Goal: Task Accomplishment & Management: Manage account settings

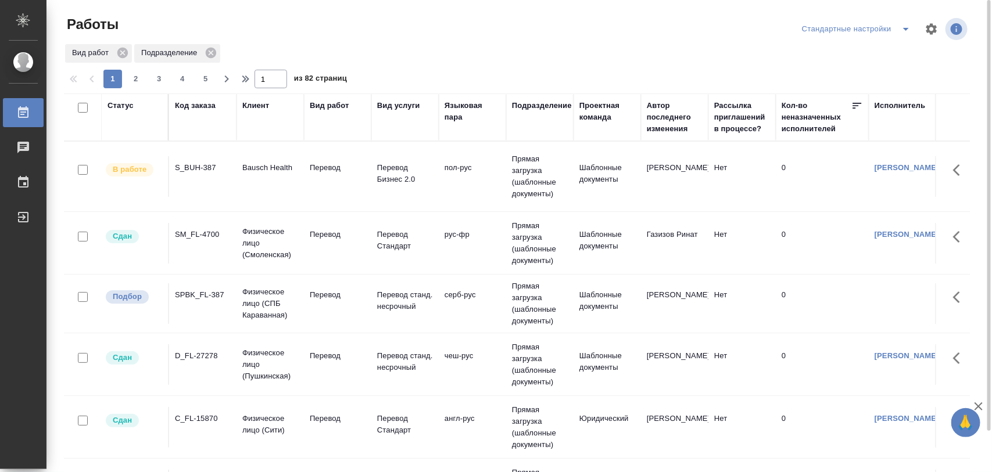
click at [201, 297] on div "SPBK_FL-387" at bounding box center [203, 295] width 56 height 12
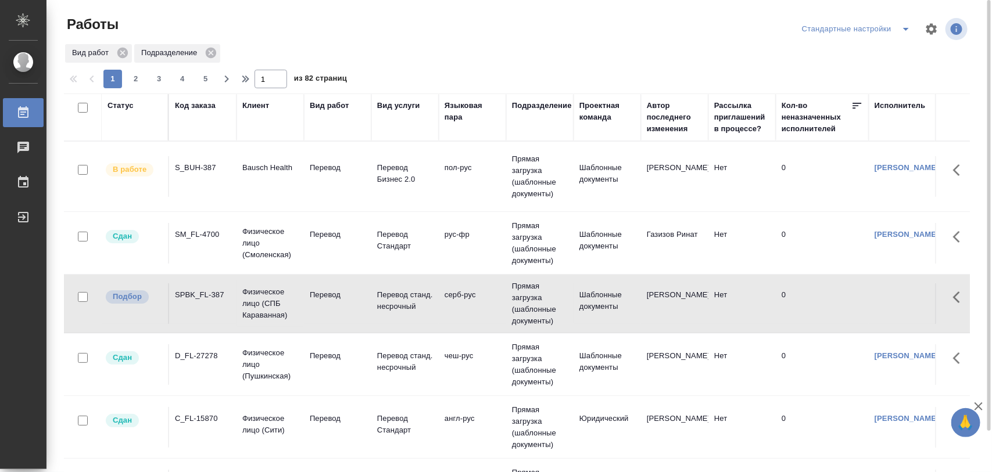
click at [195, 294] on div "SPBK_FL-387" at bounding box center [203, 295] width 56 height 12
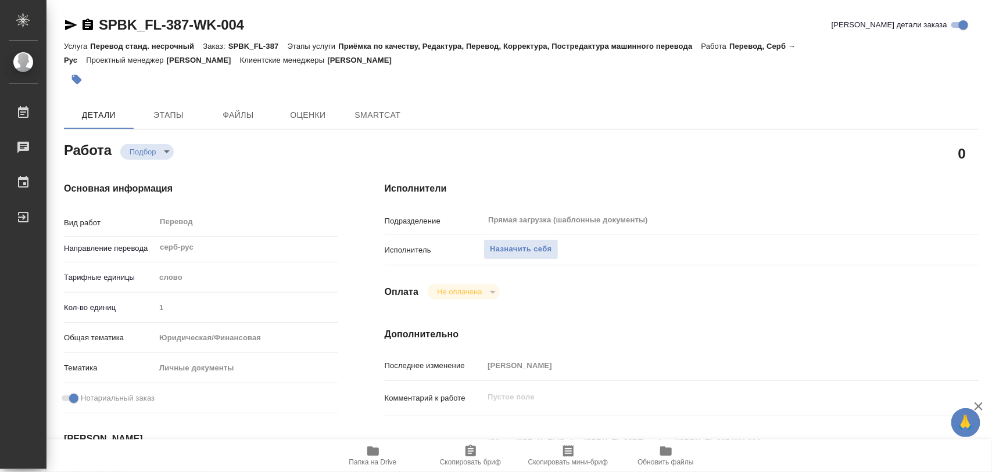
type textarea "x"
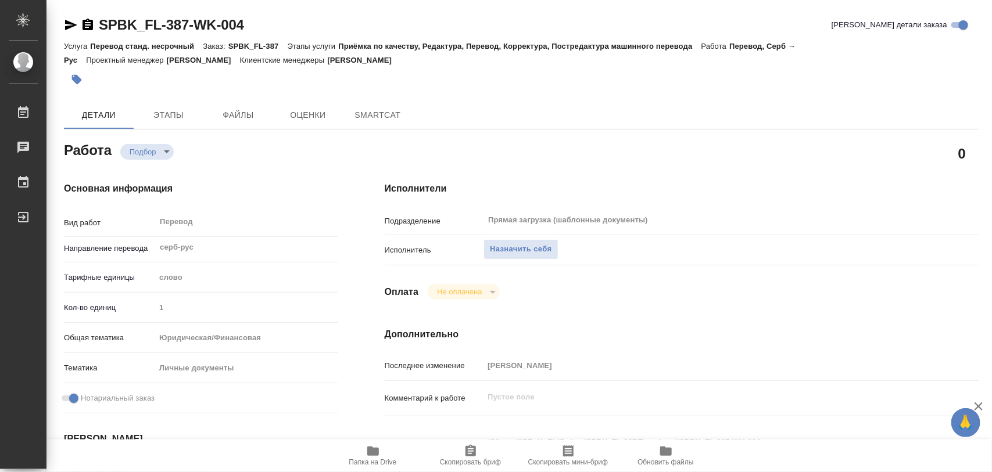
type textarea "x"
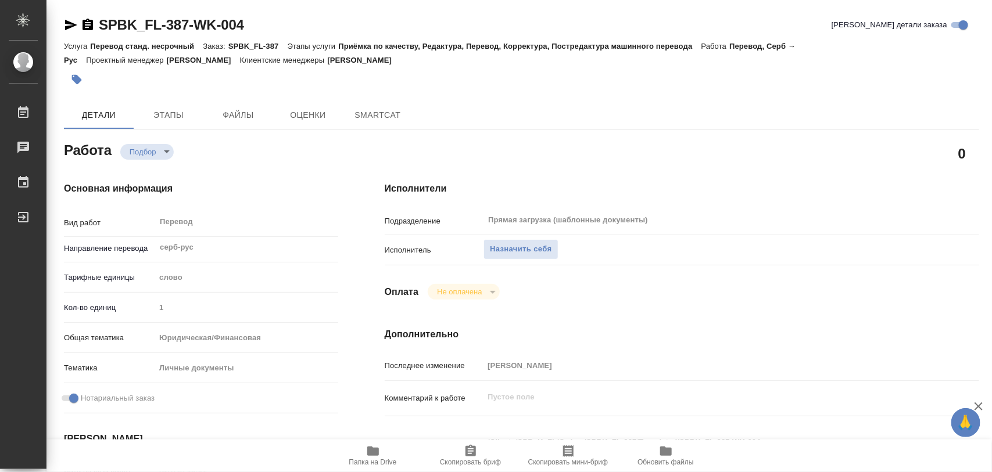
type textarea "x"
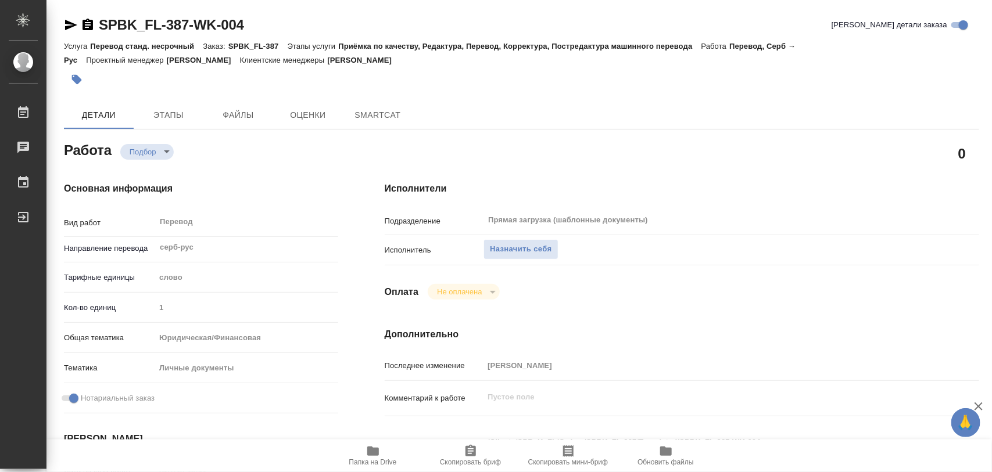
type textarea "x"
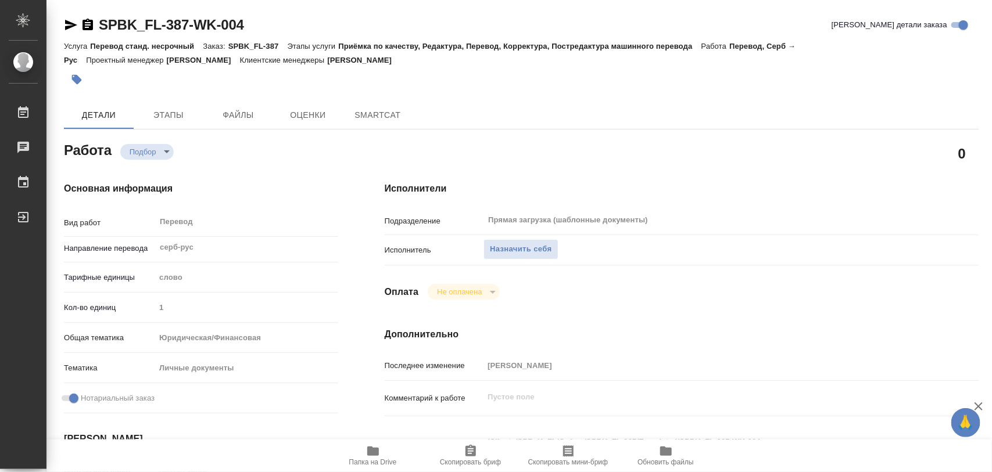
type textarea "x"
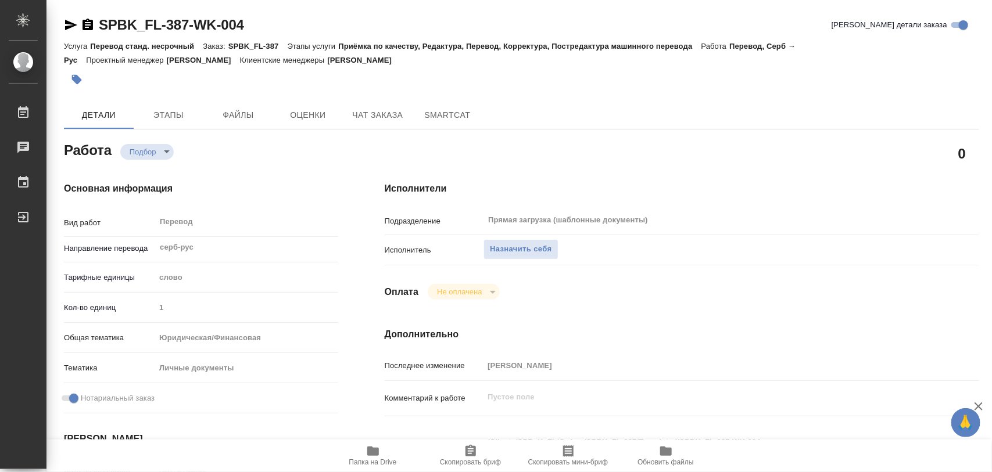
type textarea "x"
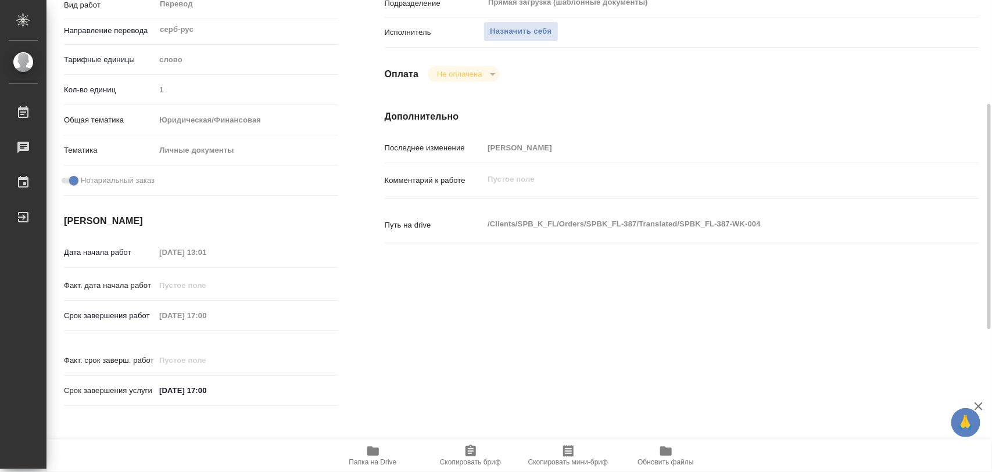
type textarea "x"
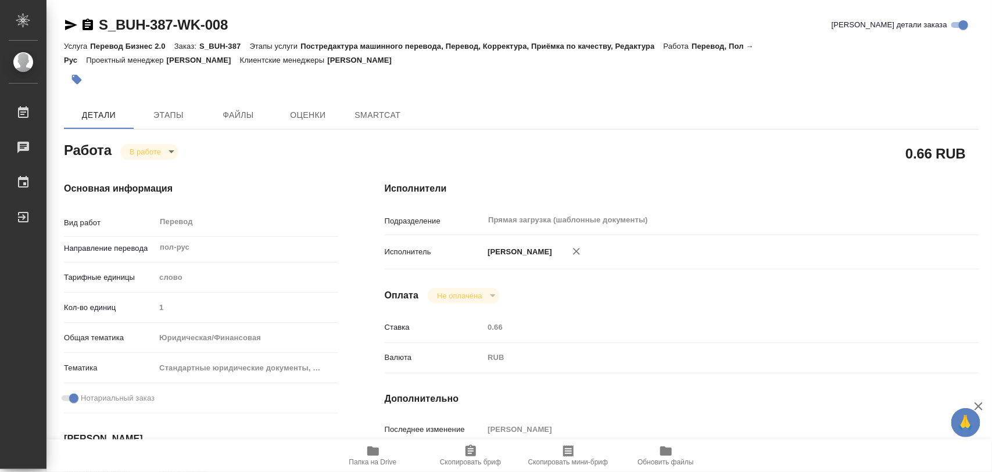
type textarea "x"
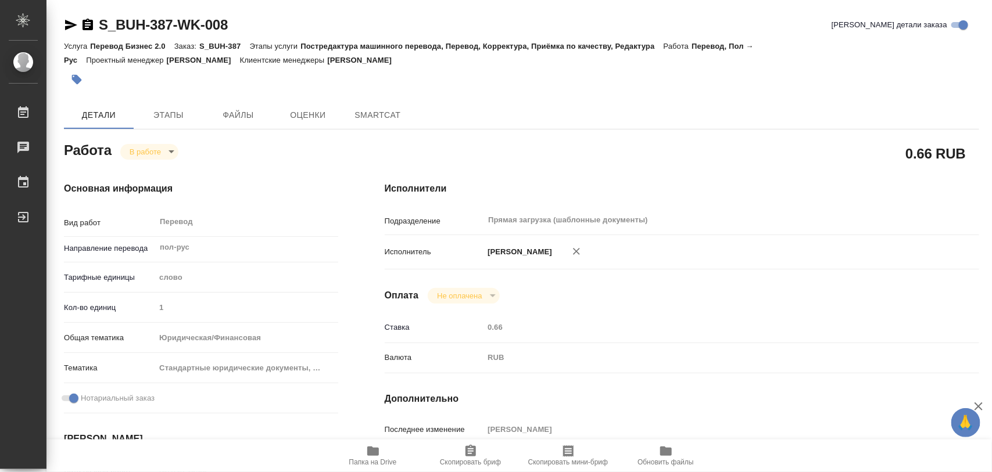
type textarea "x"
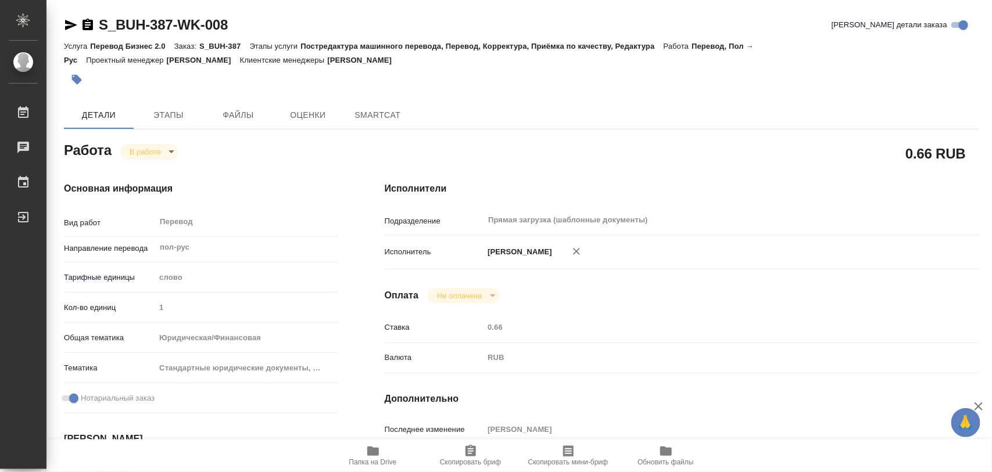
type textarea "x"
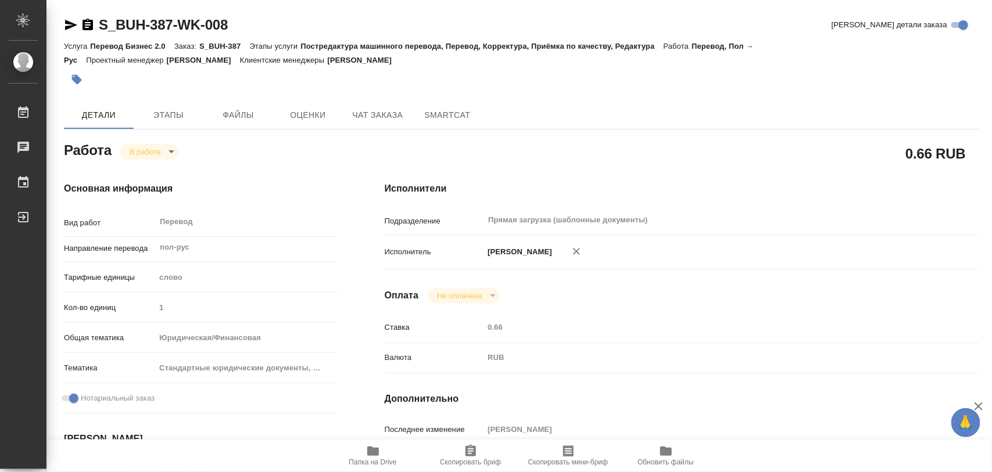
type textarea "x"
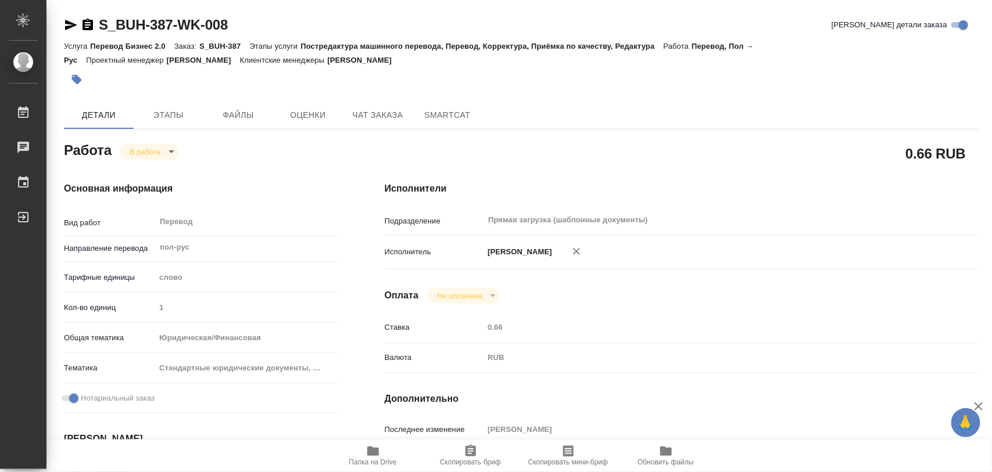
type textarea "x"
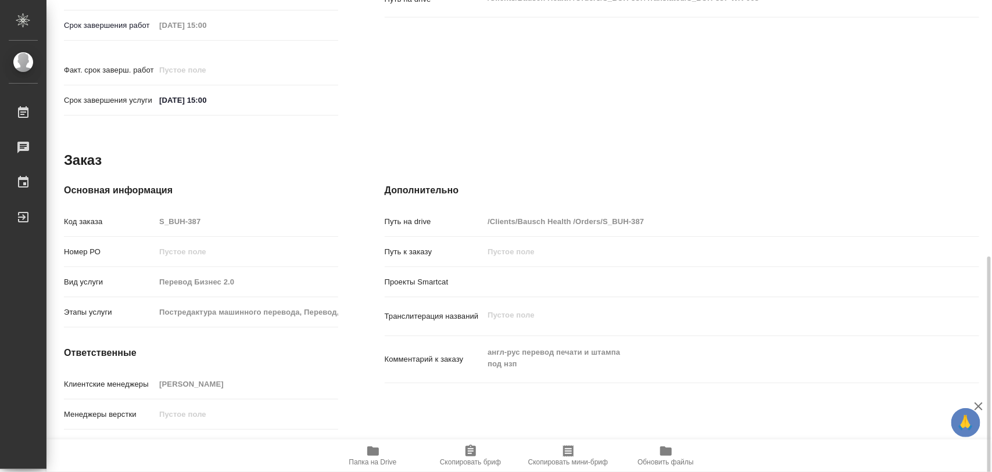
scroll to position [518, 0]
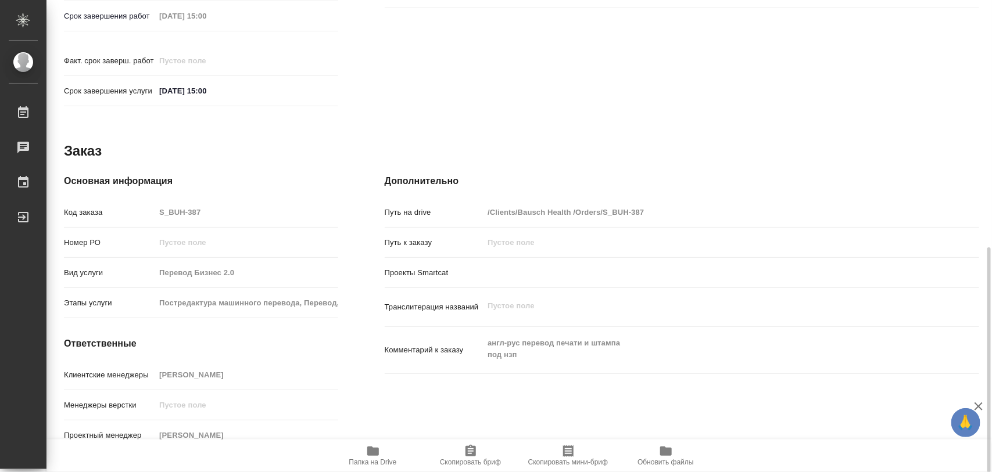
click at [250, 351] on div "Основная информация Код заказа S_BUH-387 Номер РО Вид услуги Перевод Бизнес 2.0…" at bounding box center [201, 314] width 274 height 281
drag, startPoint x: 473, startPoint y: 455, endPoint x: 477, endPoint y: 433, distance: 22.3
click at [473, 454] on icon "button" at bounding box center [470, 451] width 10 height 12
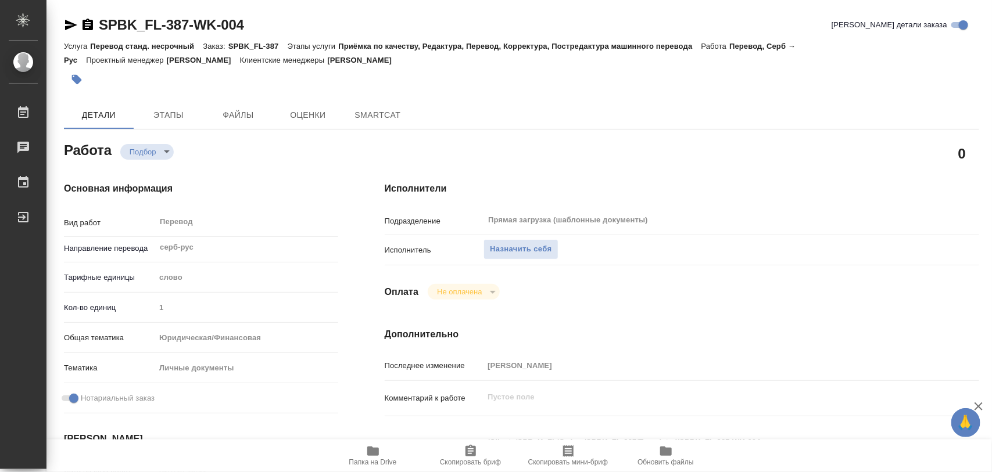
type textarea "x"
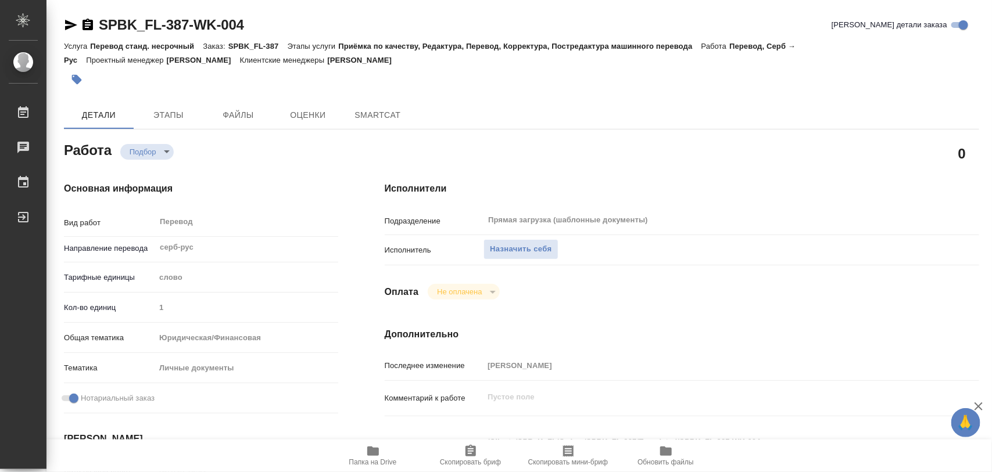
type textarea "x"
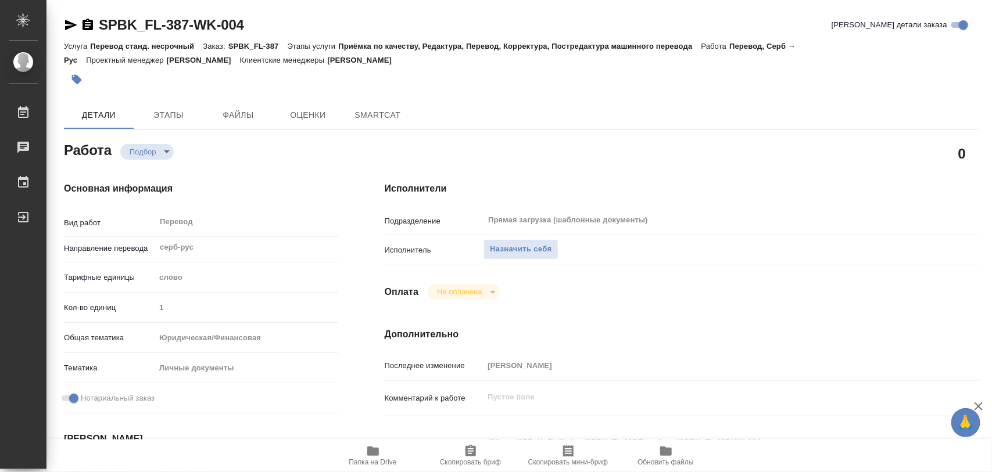
type textarea "x"
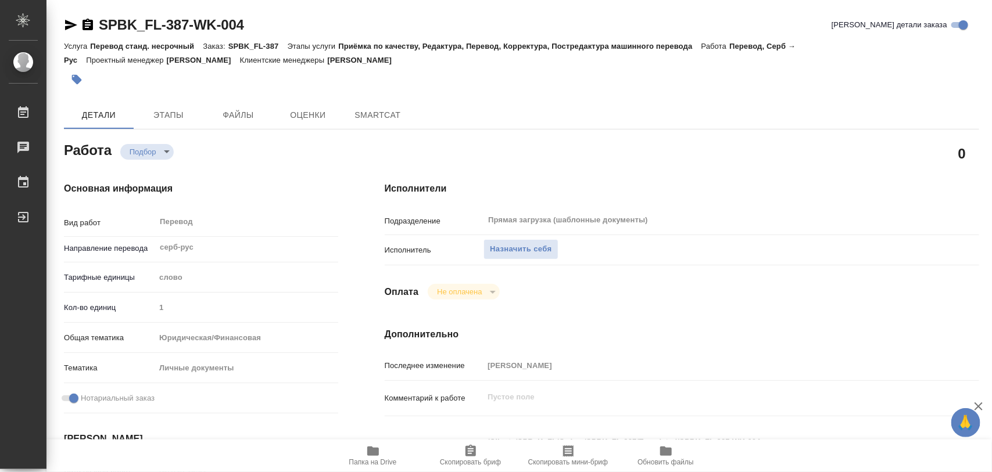
type textarea "x"
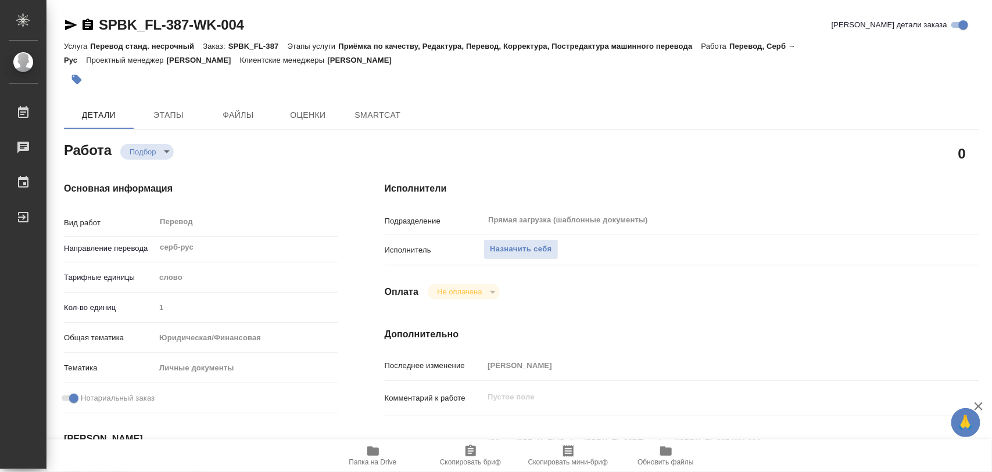
type textarea "x"
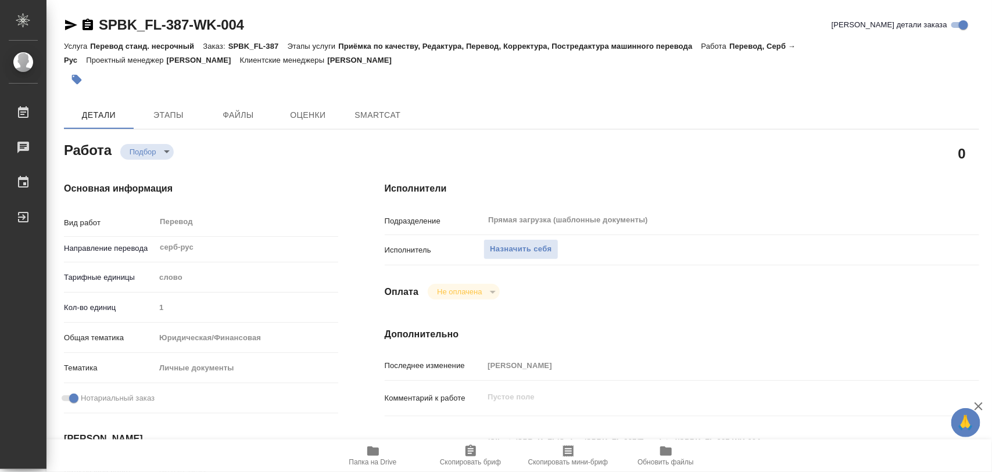
type textarea "x"
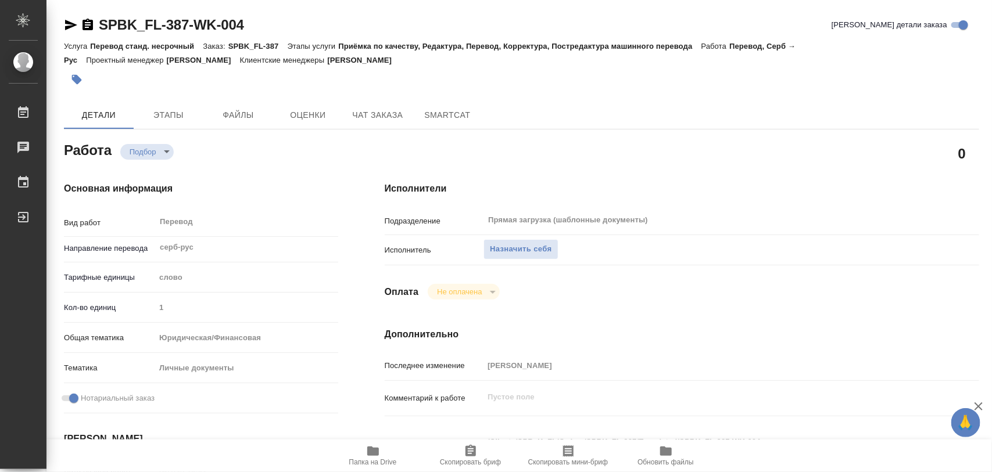
type textarea "x"
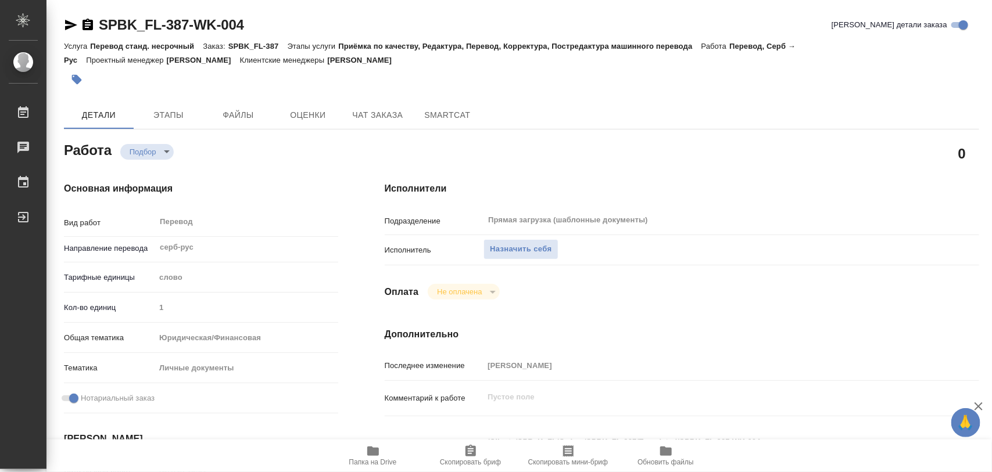
type textarea "x"
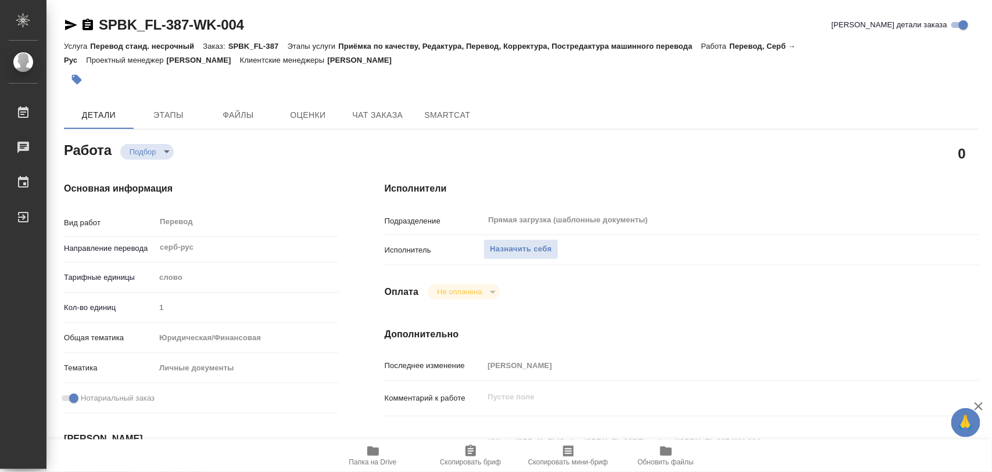
type textarea "x"
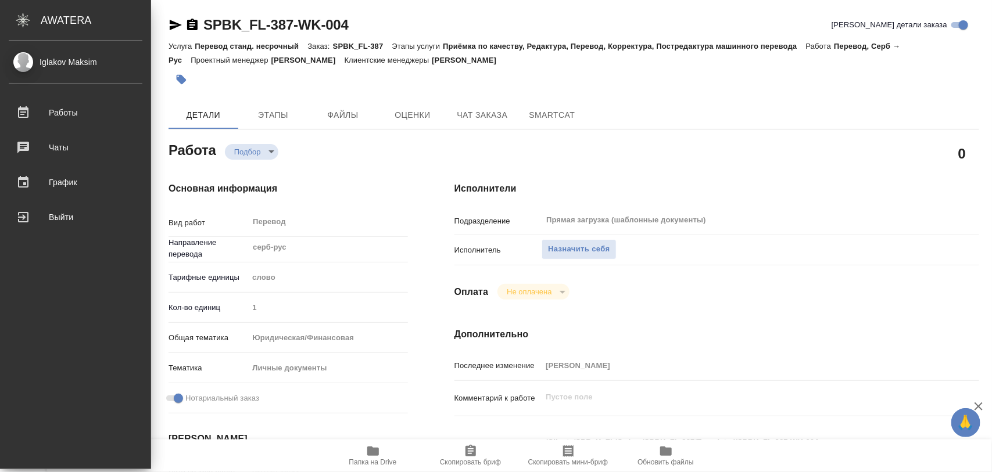
type textarea "x"
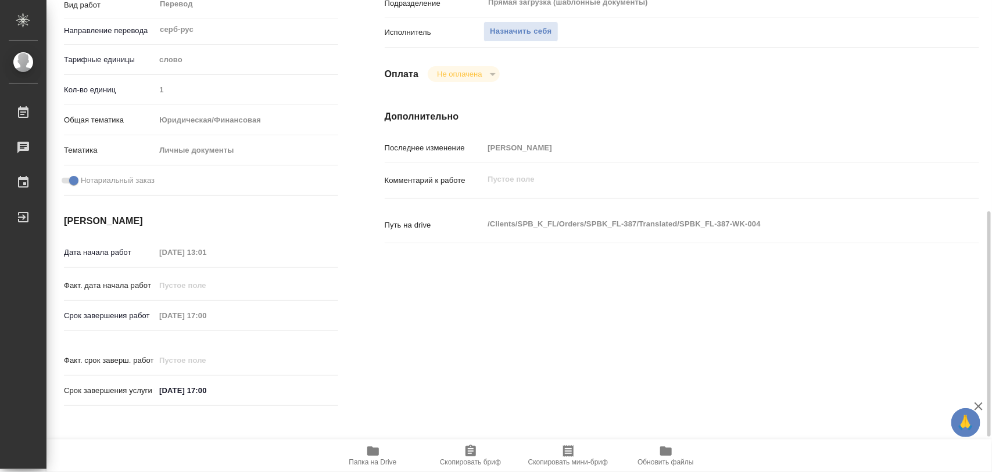
scroll to position [363, 0]
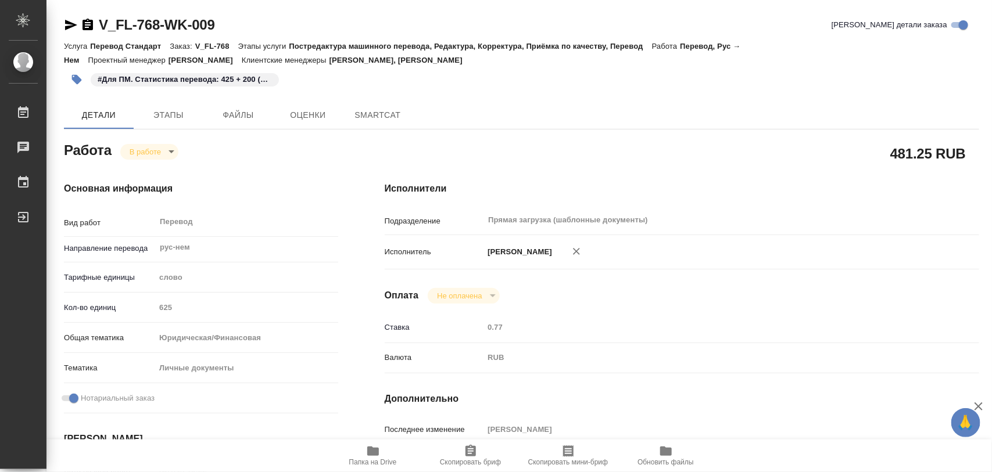
type textarea "x"
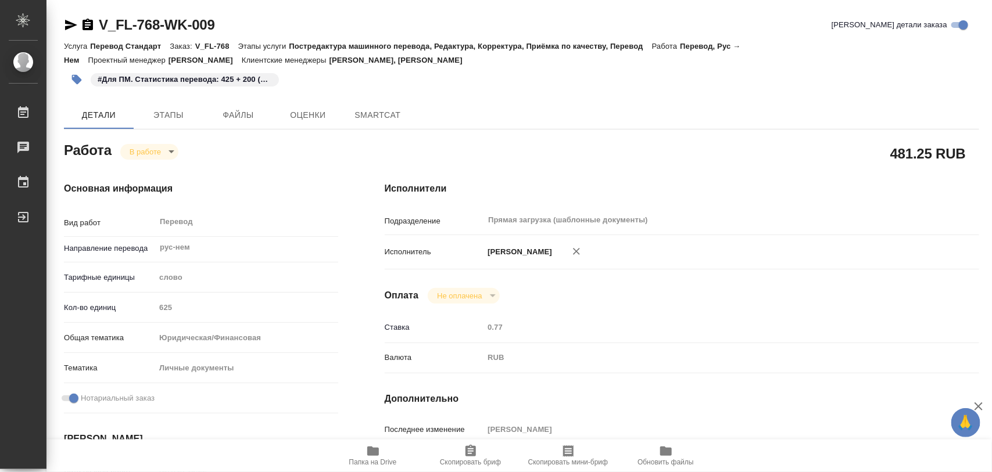
type textarea "x"
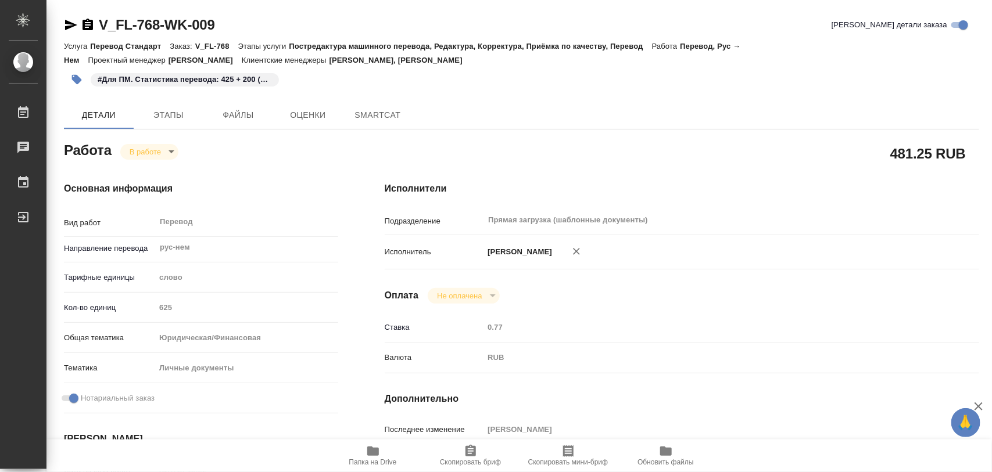
type textarea "x"
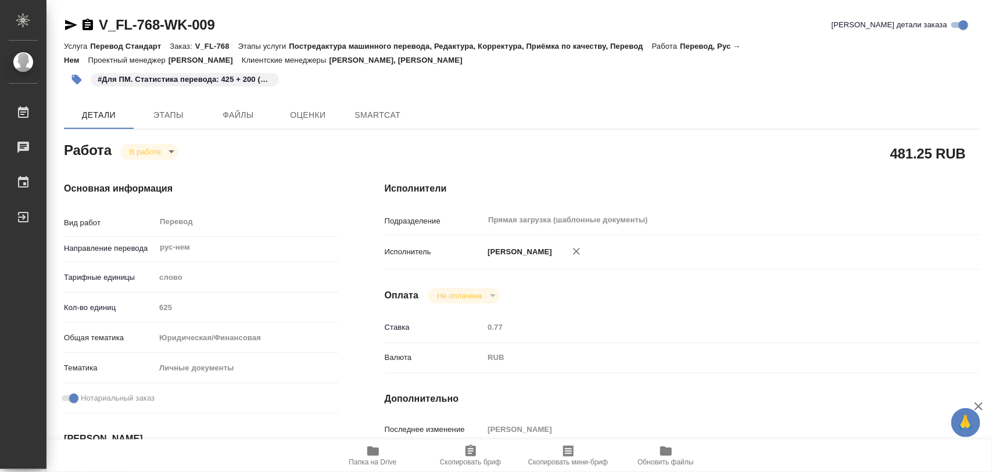
type textarea "x"
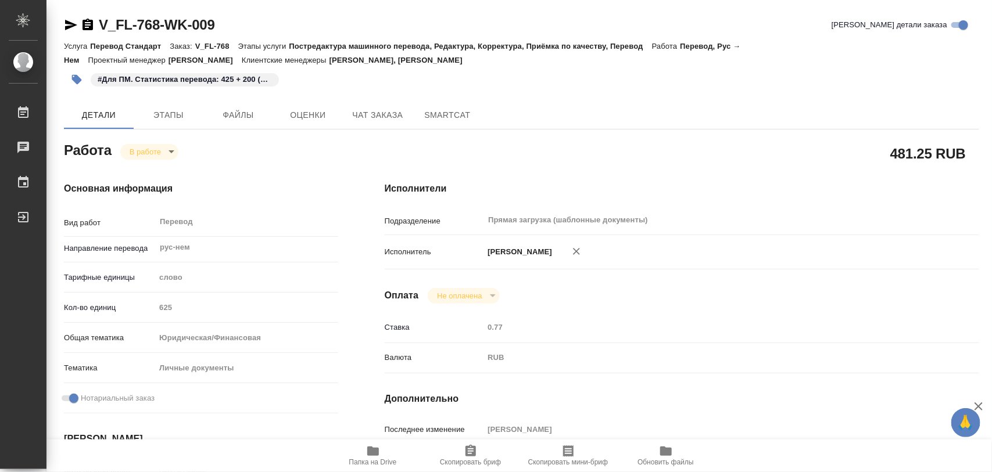
type textarea "x"
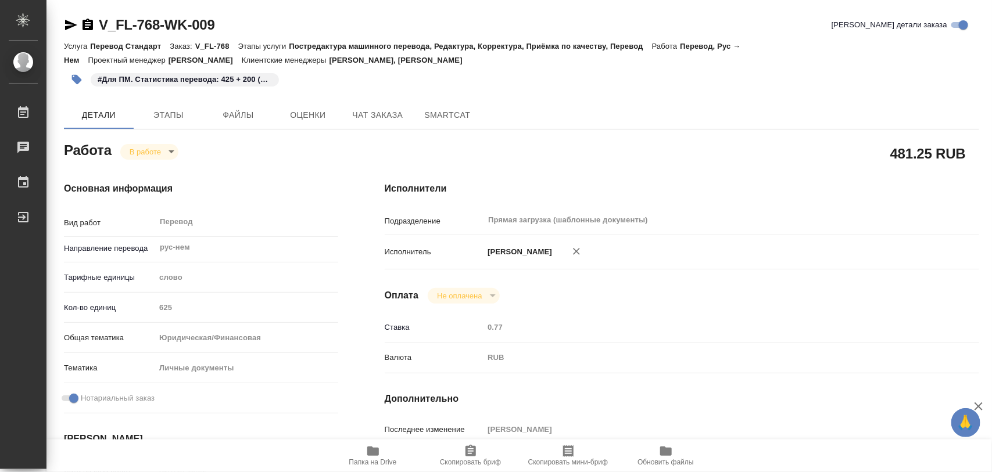
type textarea "x"
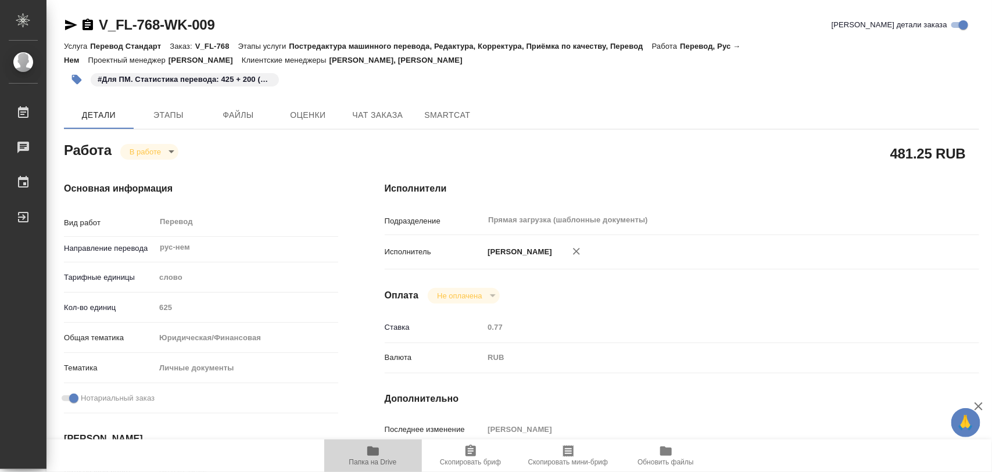
click at [376, 446] on icon "button" at bounding box center [373, 451] width 14 height 14
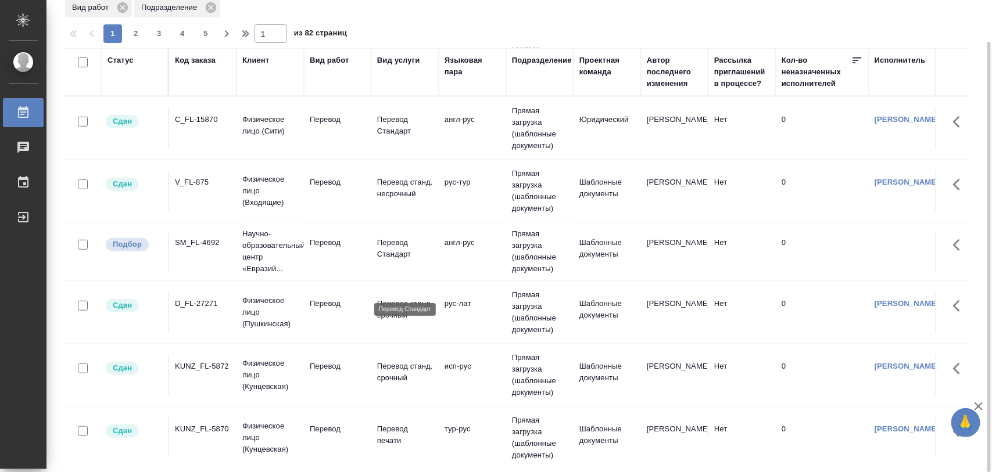
scroll to position [290, 0]
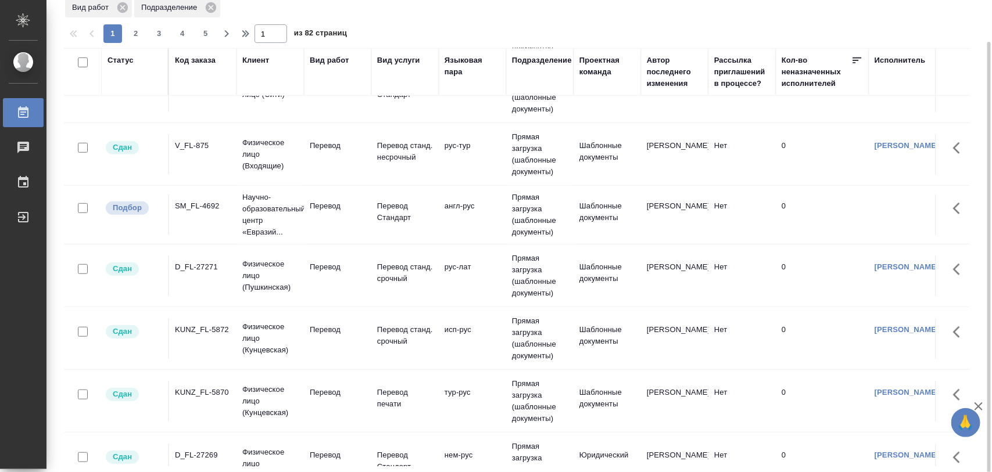
click at [196, 210] on div "SM_FL-4692" at bounding box center [203, 206] width 56 height 12
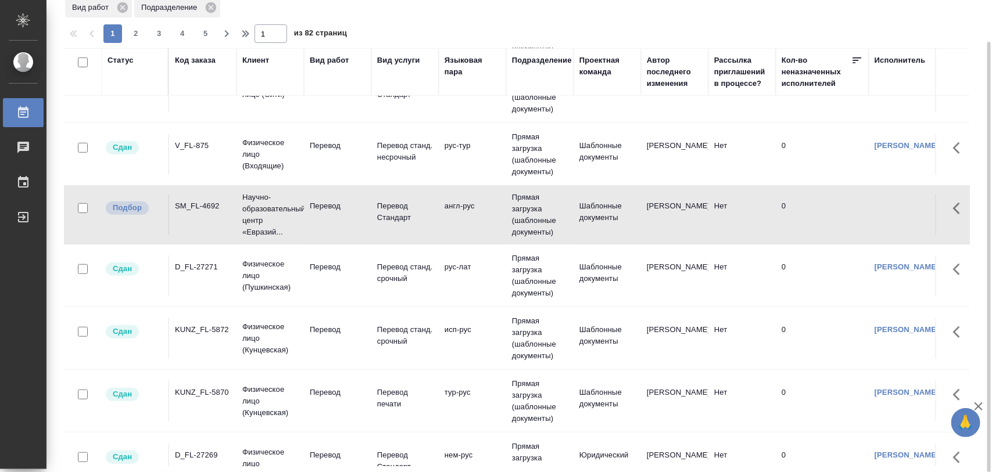
scroll to position [0, 0]
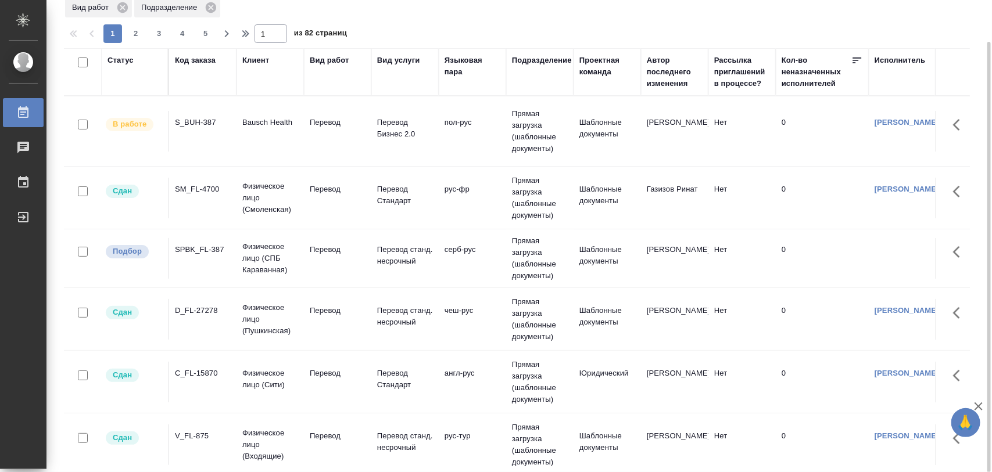
click at [188, 250] on div "SPBK_FL-387" at bounding box center [203, 250] width 56 height 12
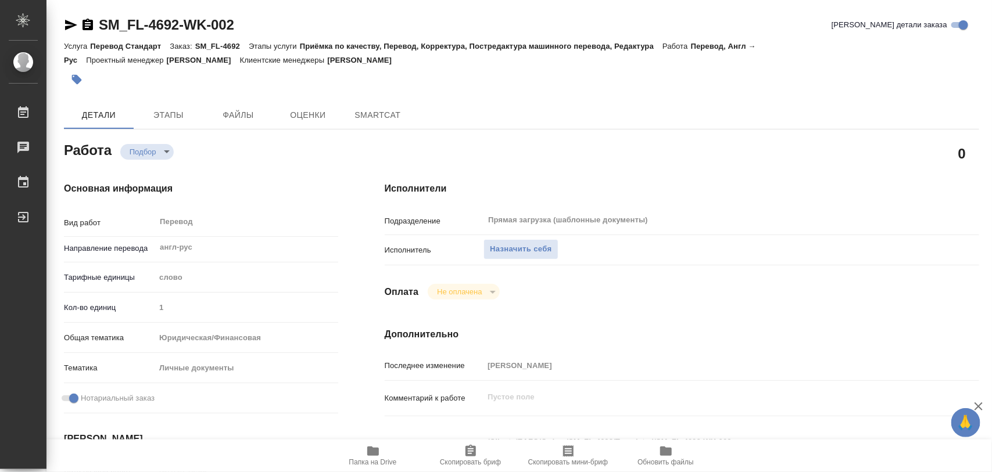
type textarea "x"
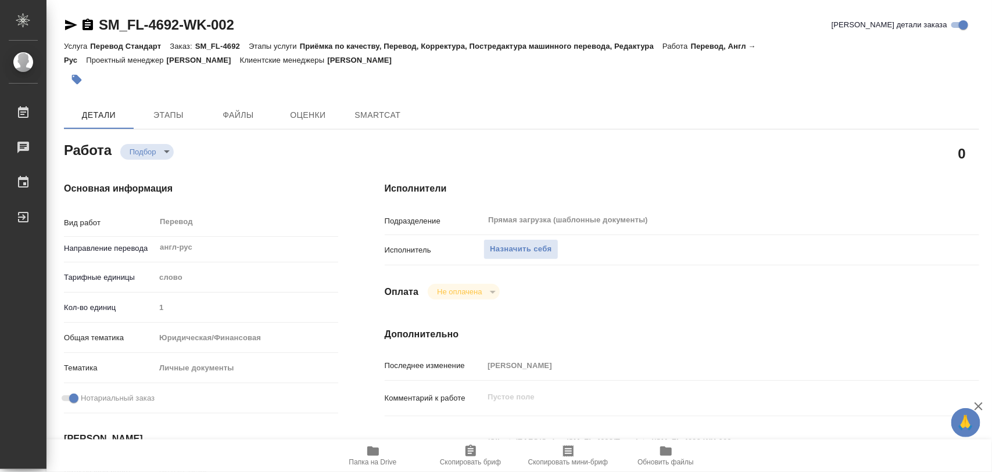
type textarea "x"
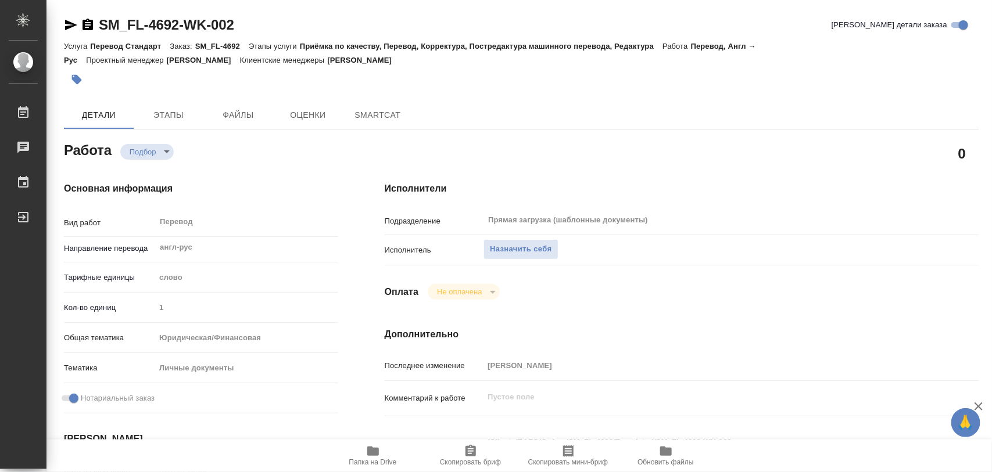
type textarea "x"
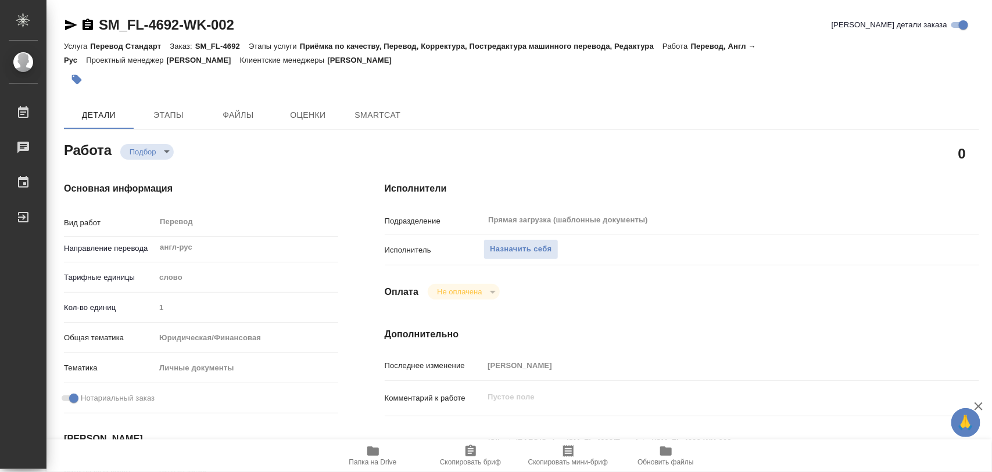
type textarea "x"
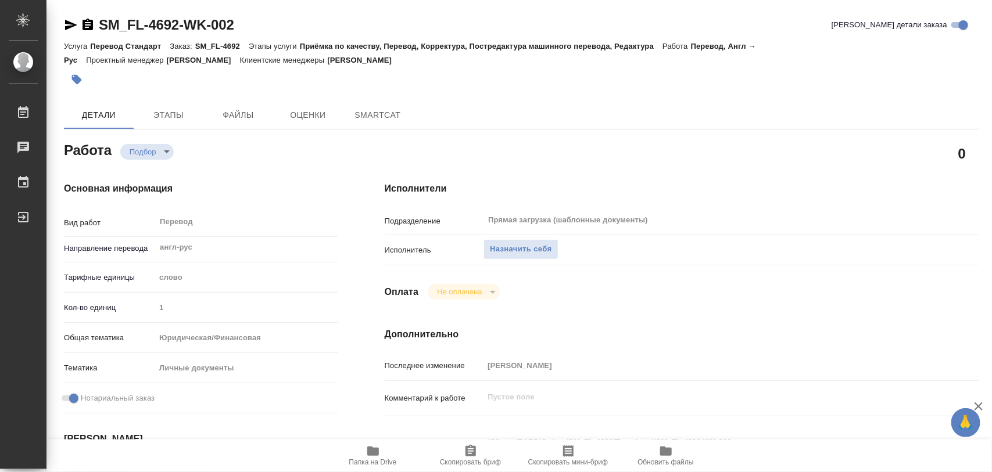
type textarea "x"
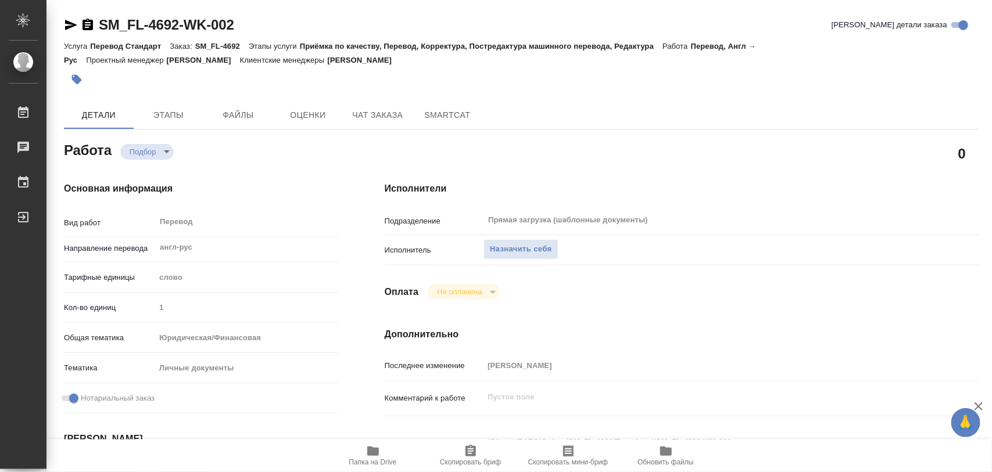
type textarea "x"
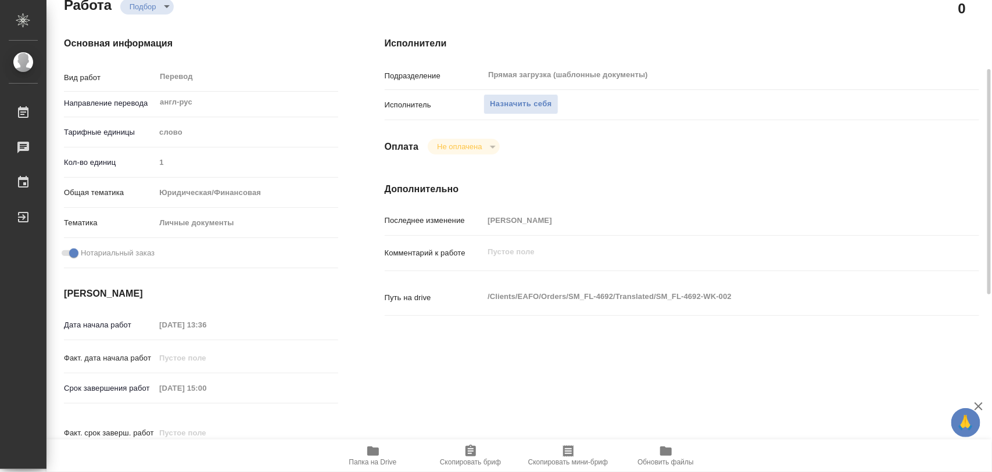
type textarea "x"
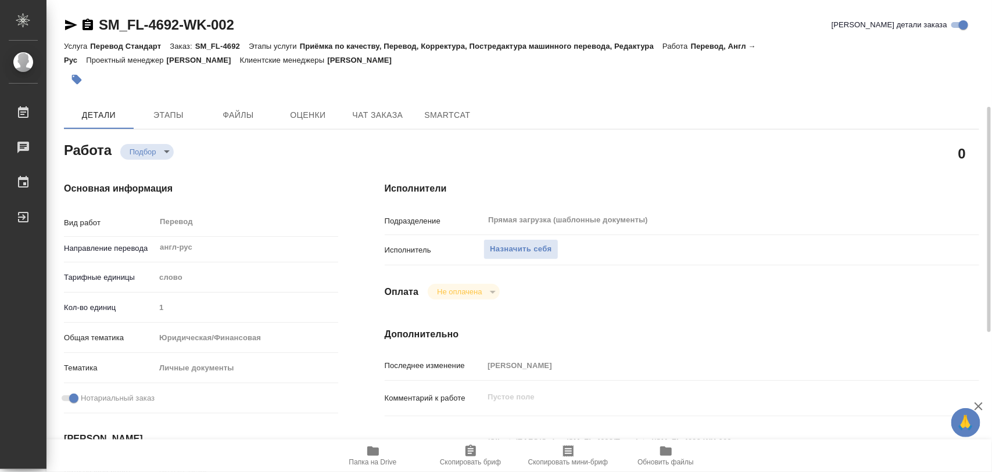
scroll to position [73, 0]
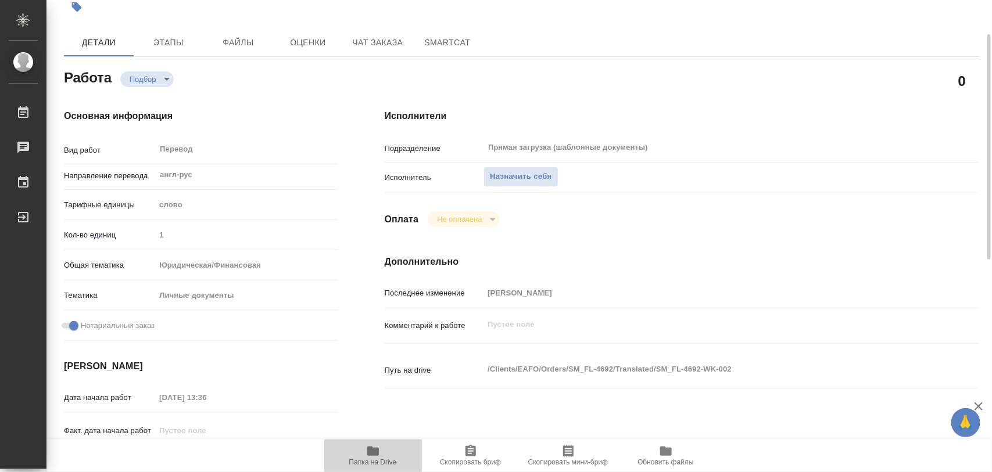
click at [374, 452] on icon "button" at bounding box center [373, 451] width 12 height 9
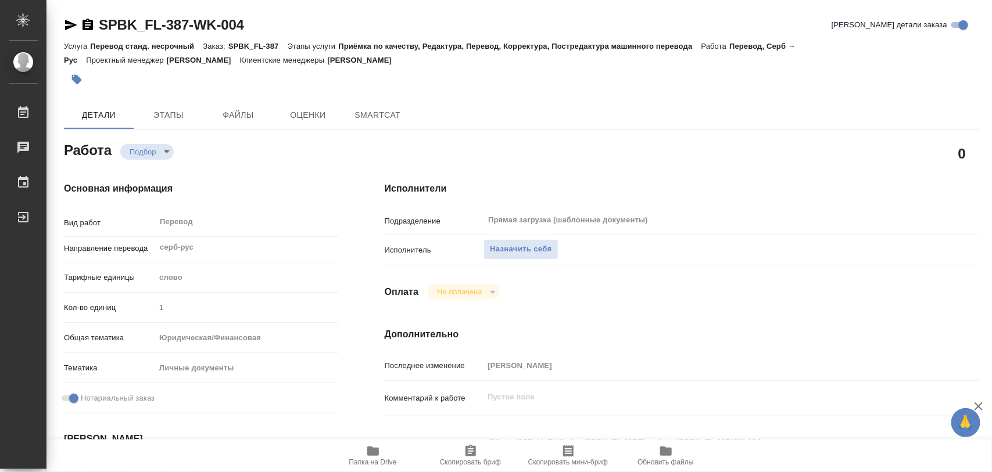
type textarea "x"
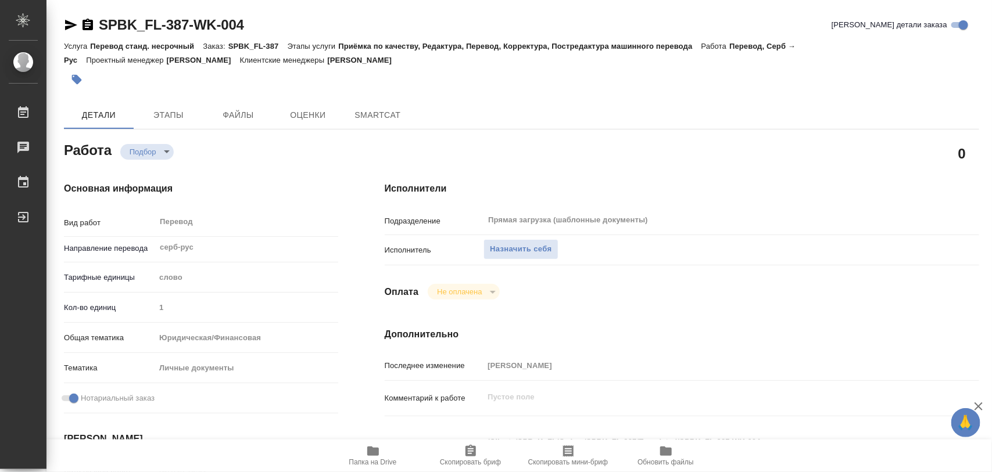
type textarea "x"
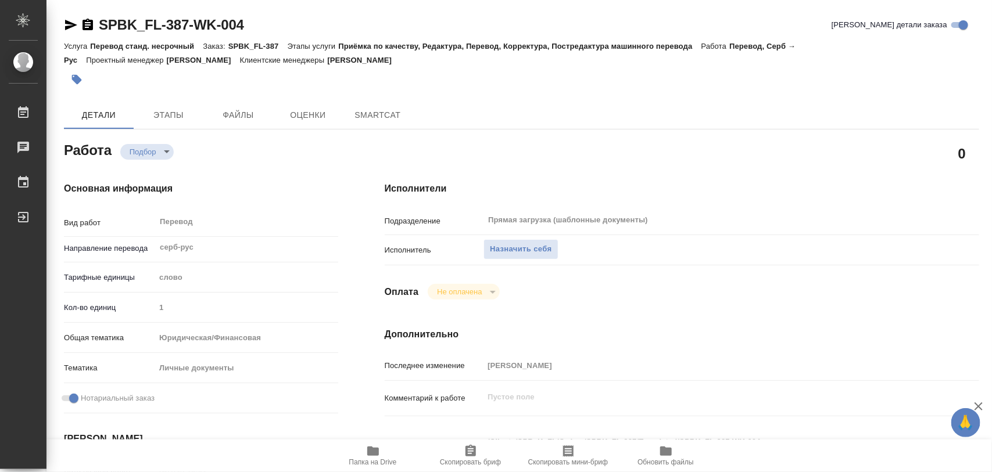
type textarea "x"
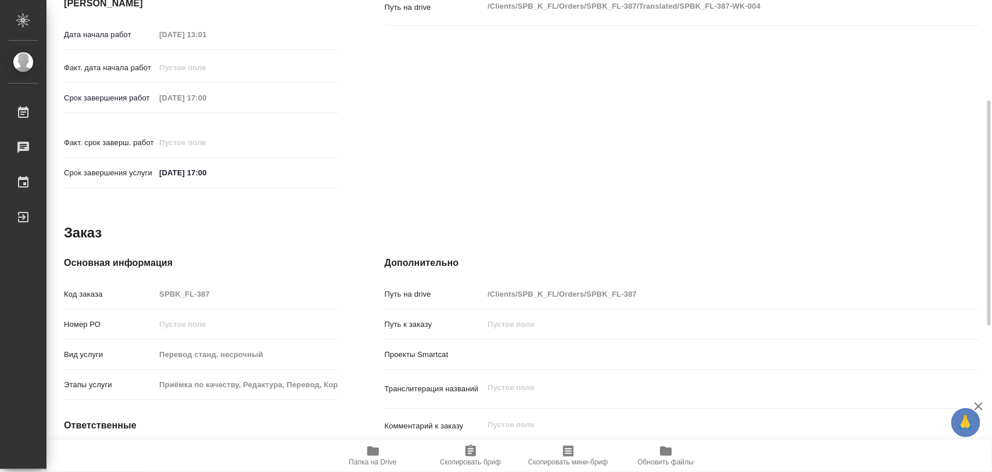
type textarea "x"
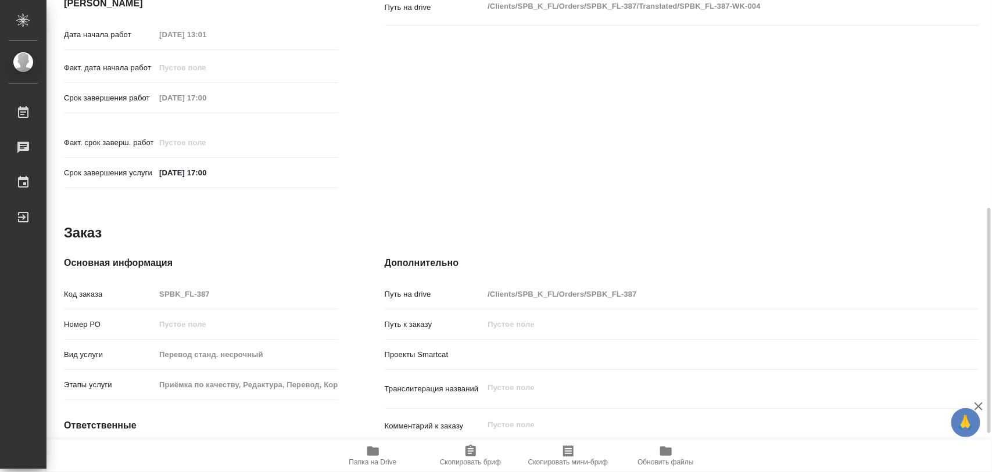
scroll to position [518, 0]
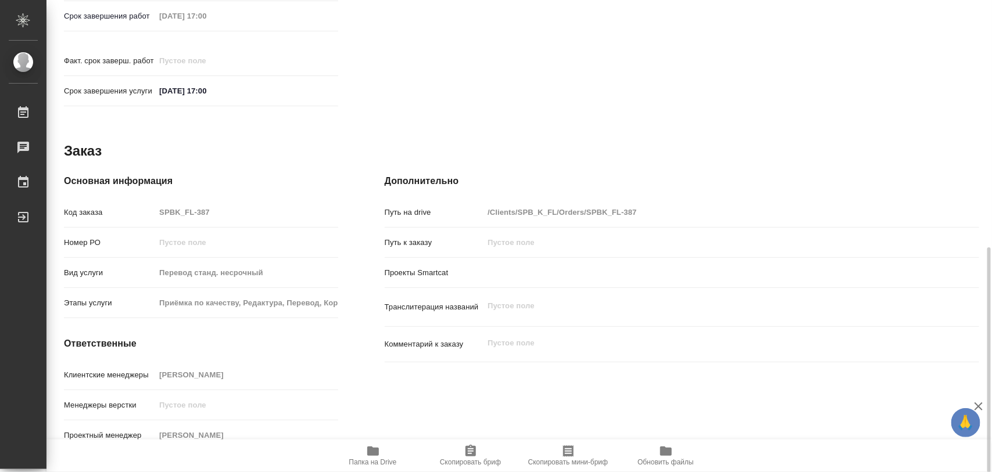
type textarea "x"
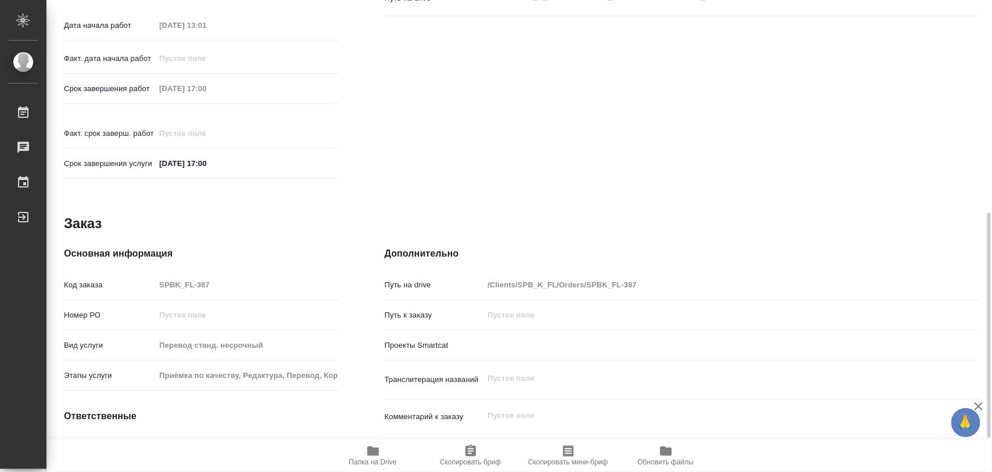
scroll to position [372, 0]
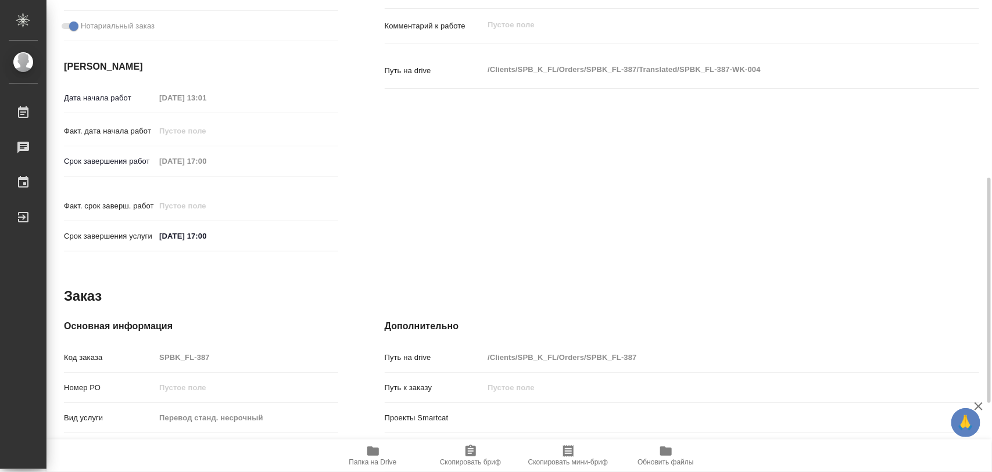
click at [376, 448] on icon "button" at bounding box center [373, 451] width 12 height 9
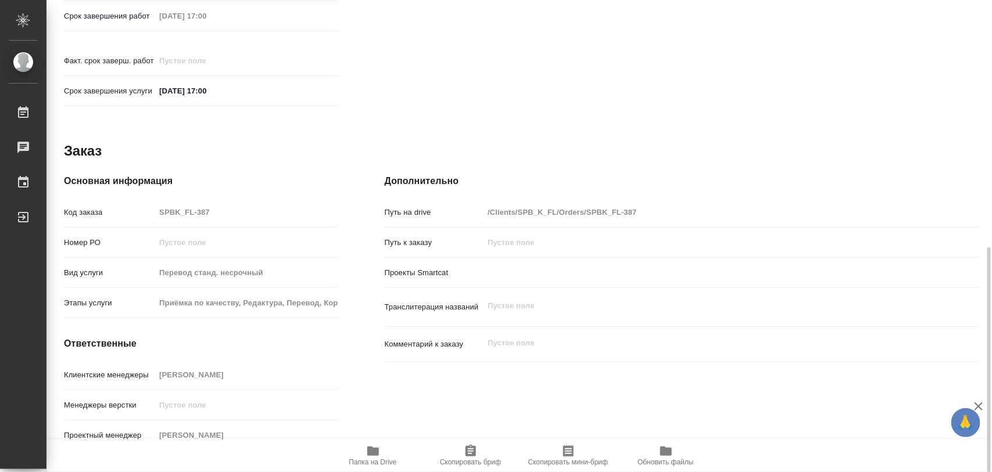
scroll to position [82, 0]
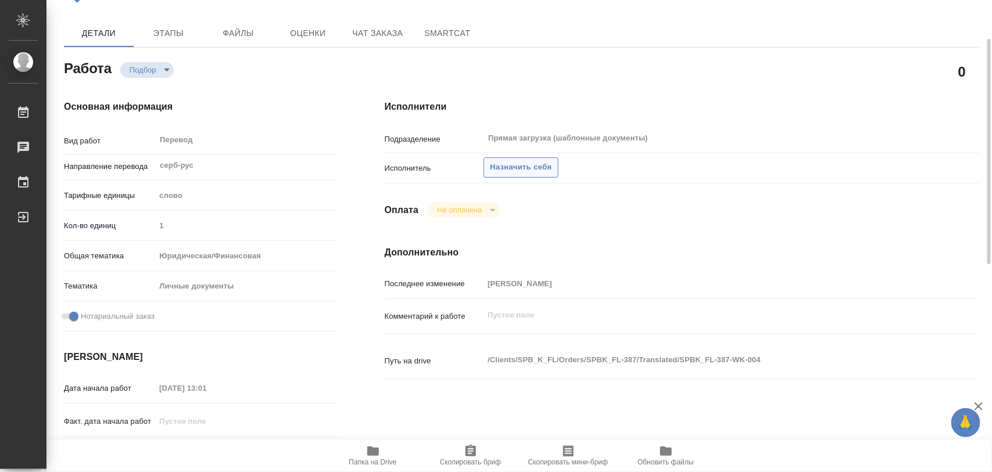
click at [512, 164] on span "Назначить себя" at bounding box center [521, 167] width 62 height 13
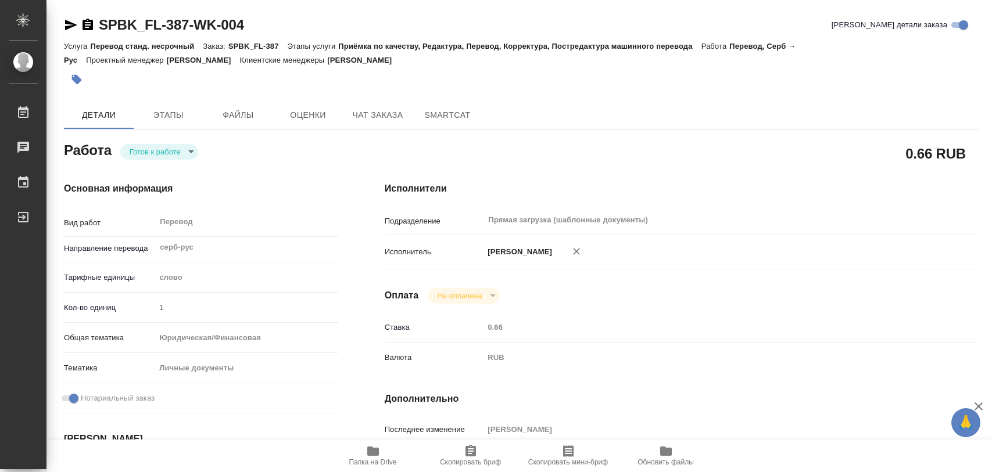
type textarea "x"
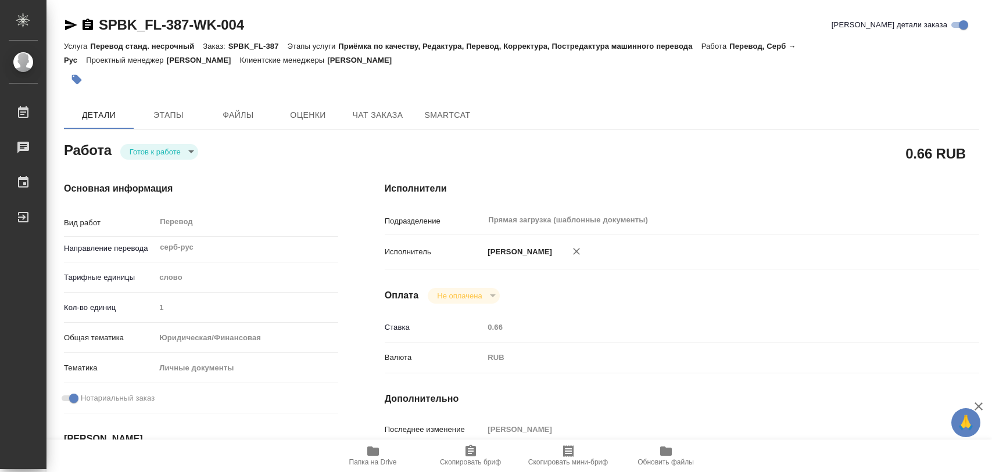
type textarea "x"
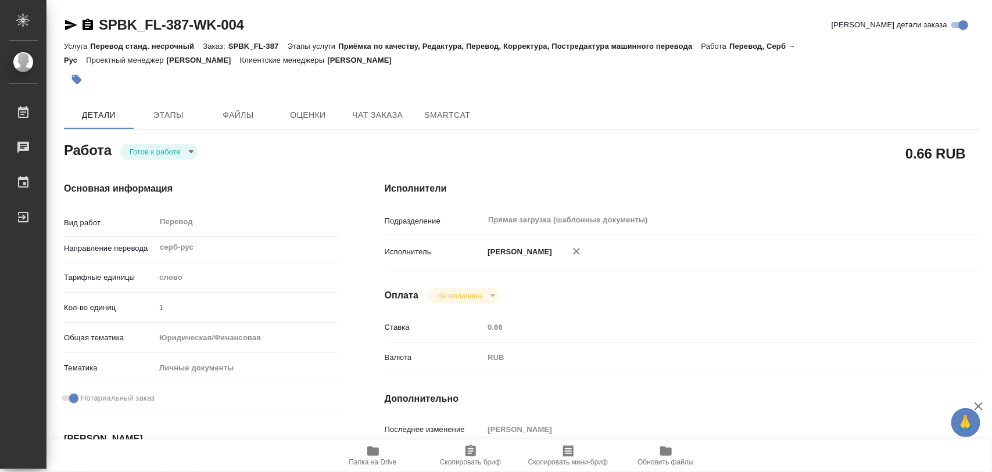
click at [191, 155] on body "🙏 .cls-1 fill:#fff; AWATERA Iglakov Maksim Работы 0 Чаты График Выйти SPBK_FL-3…" at bounding box center [496, 236] width 992 height 472
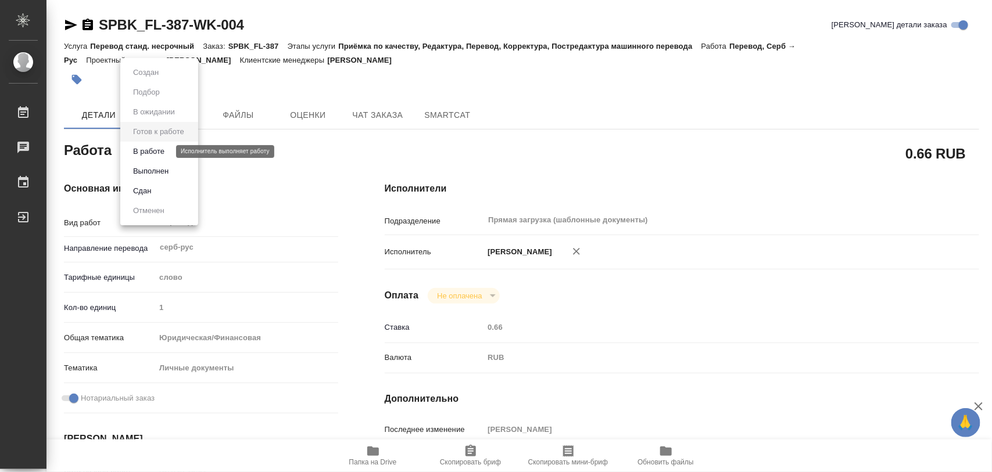
click at [166, 151] on button "В работе" at bounding box center [149, 151] width 38 height 13
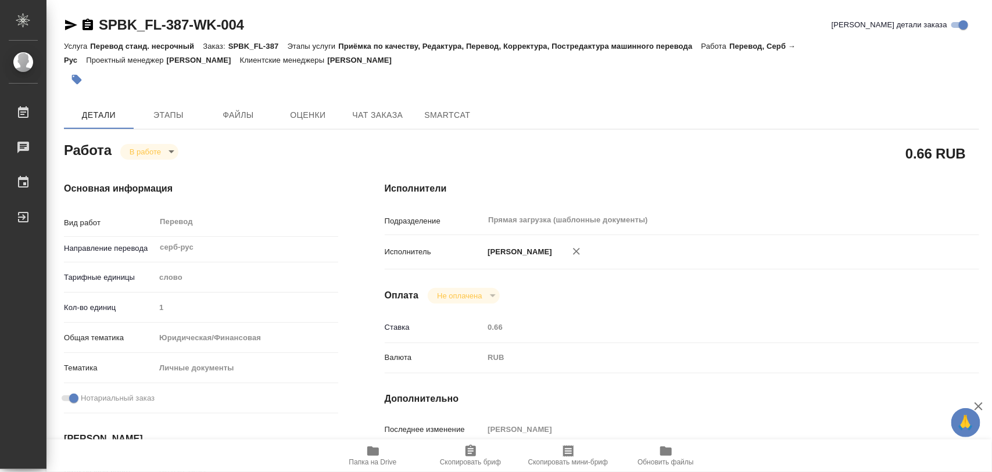
type textarea "x"
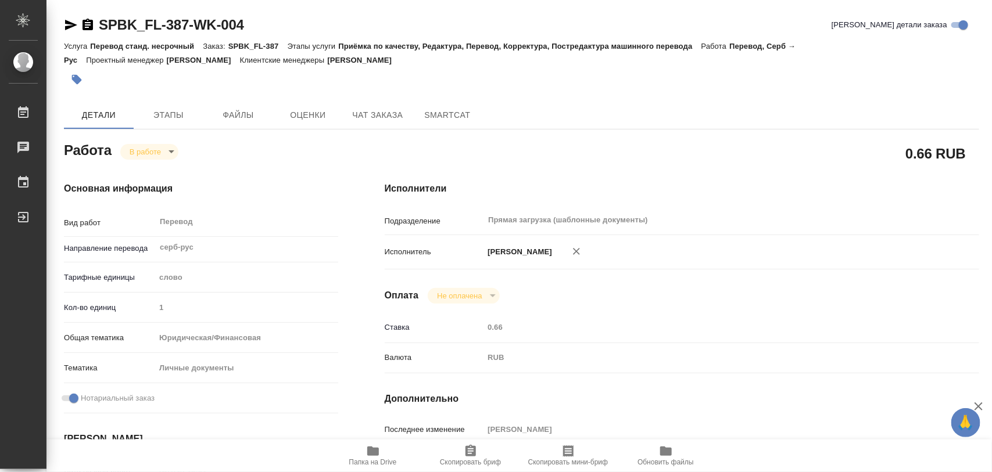
type textarea "x"
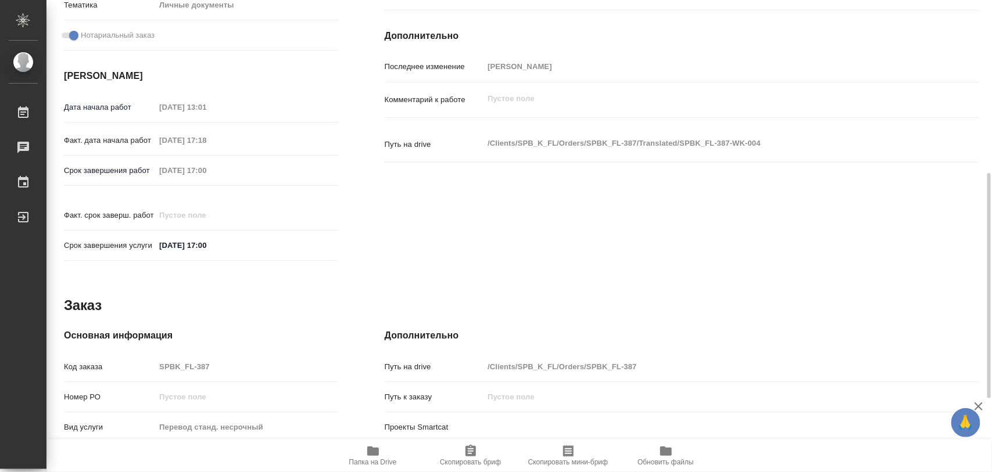
scroll to position [518, 0]
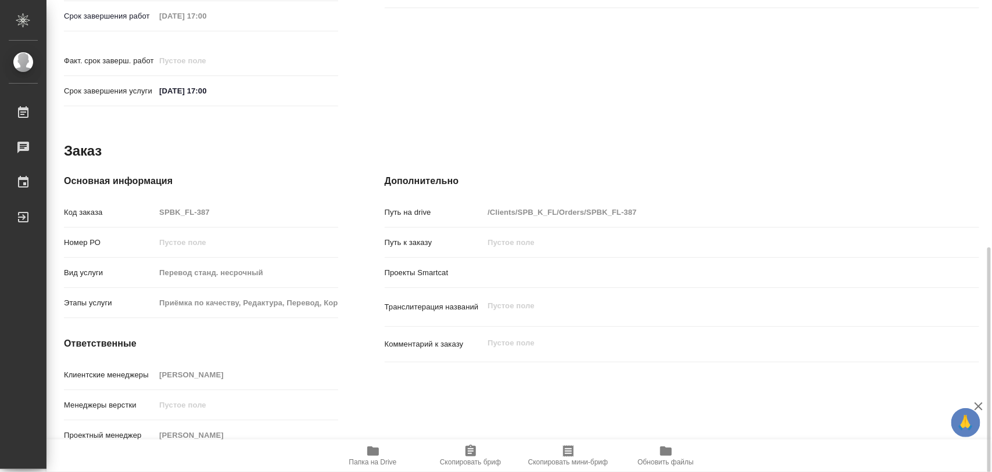
type textarea "x"
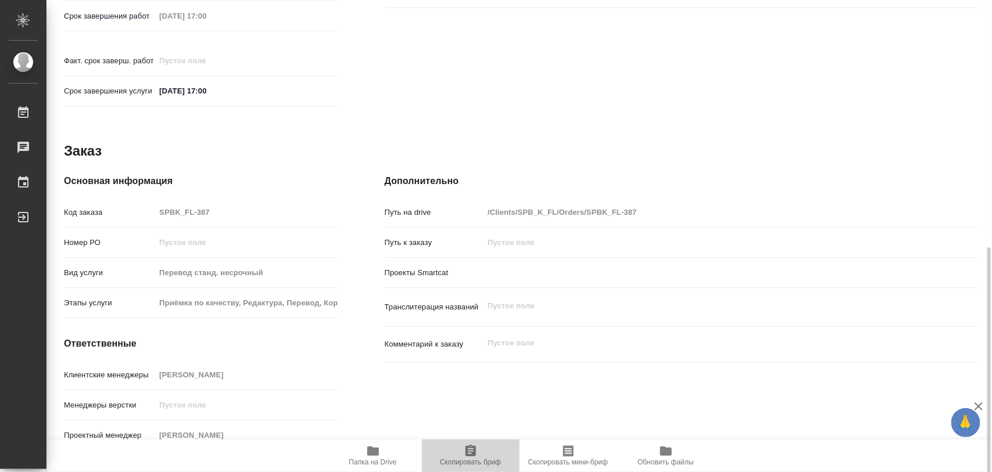
drag, startPoint x: 465, startPoint y: 452, endPoint x: 530, endPoint y: 259, distance: 204.1
click at [465, 451] on icon "button" at bounding box center [471, 451] width 14 height 14
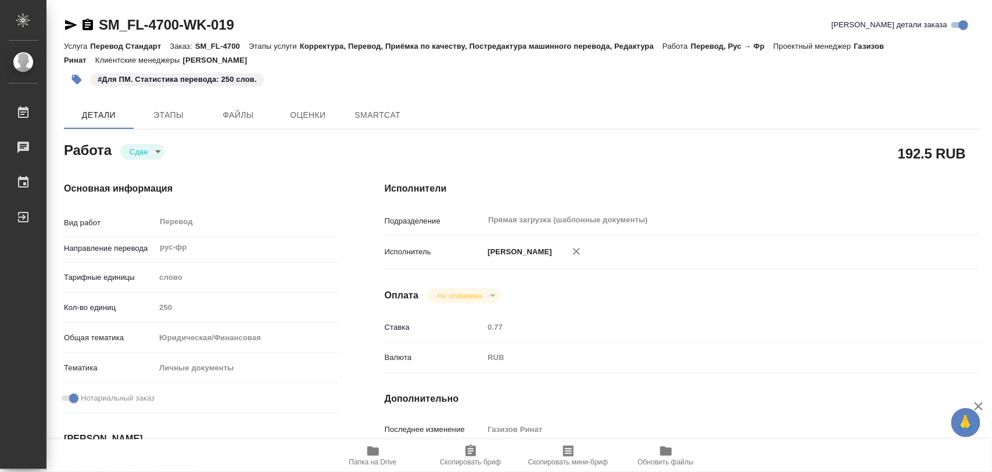
type textarea "x"
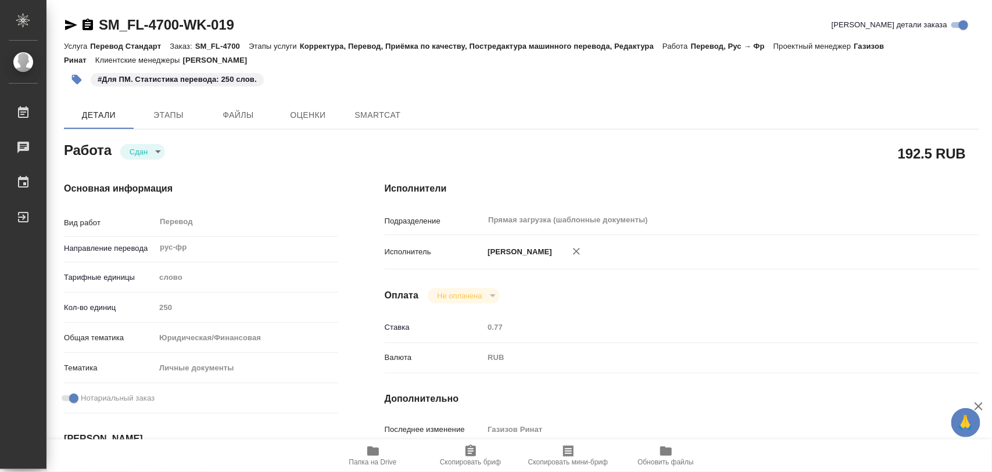
type textarea "x"
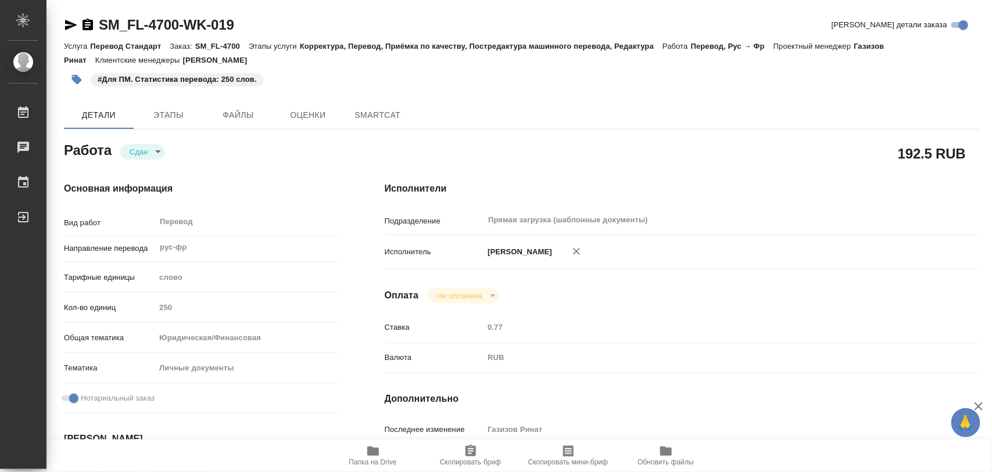
type textarea "x"
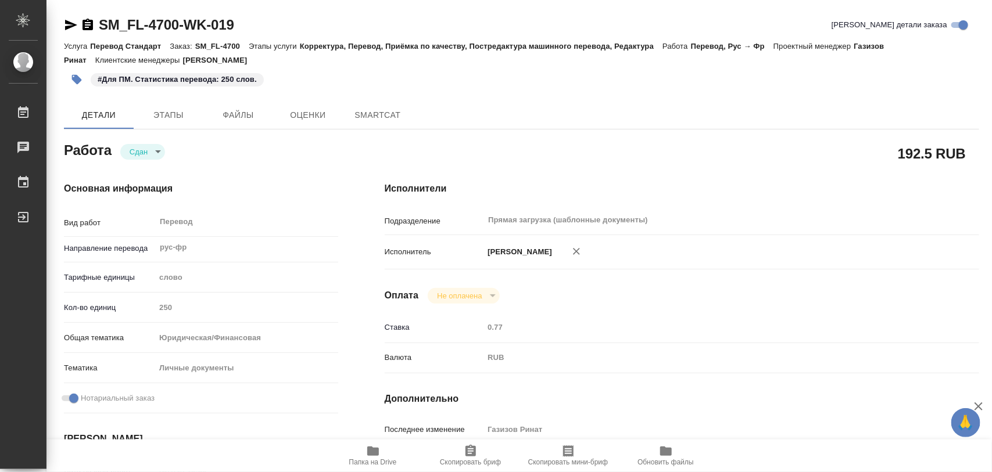
type textarea "x"
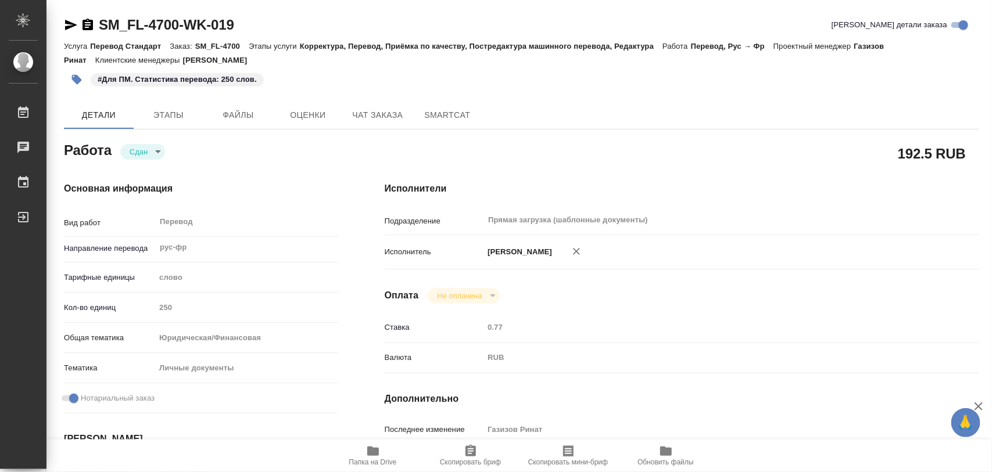
type textarea "x"
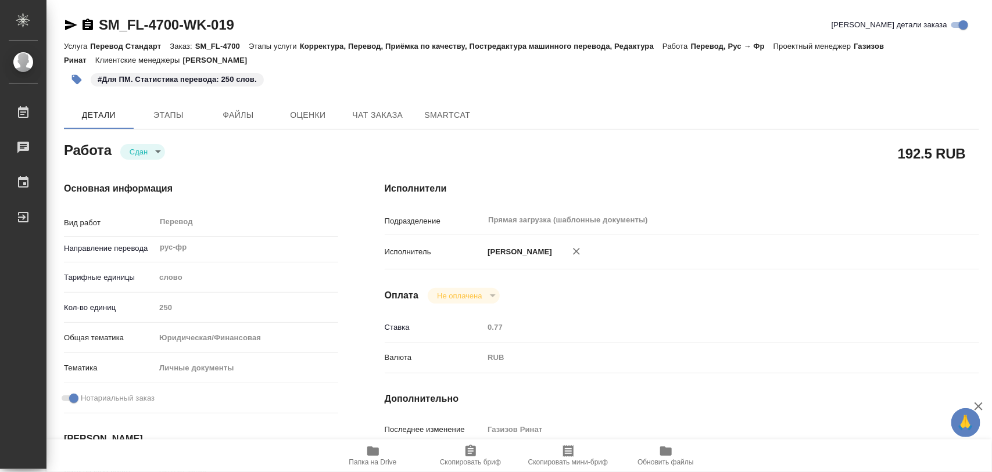
type textarea "x"
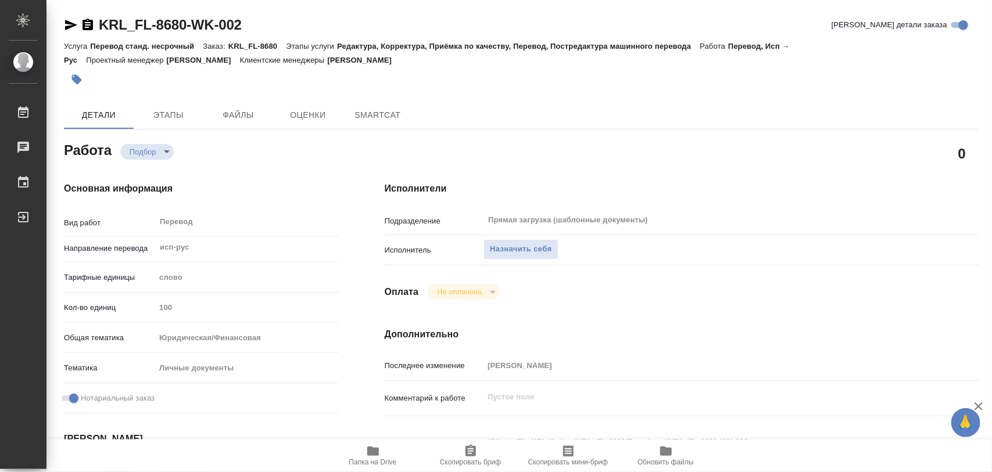
type textarea "x"
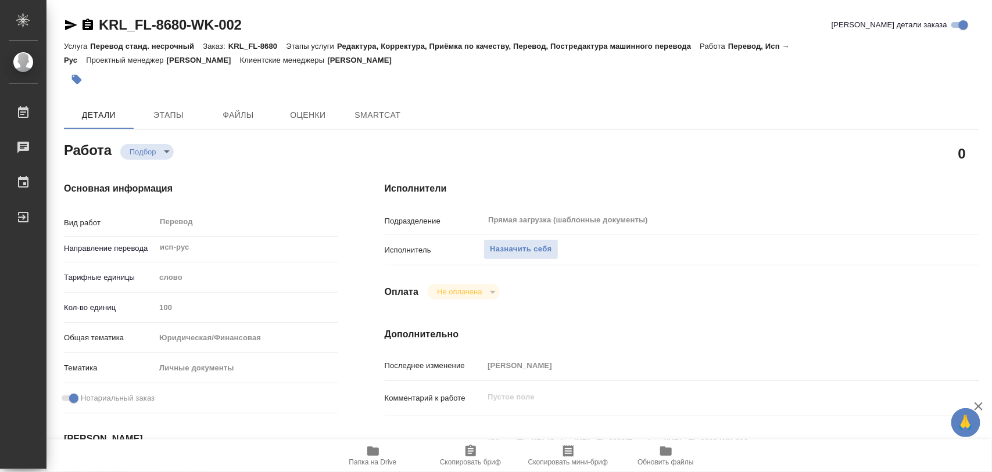
type textarea "x"
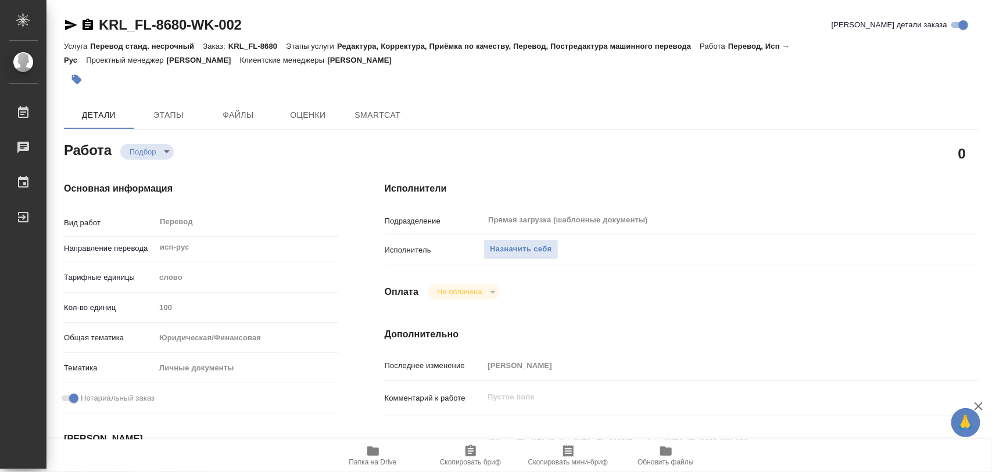
type textarea "x"
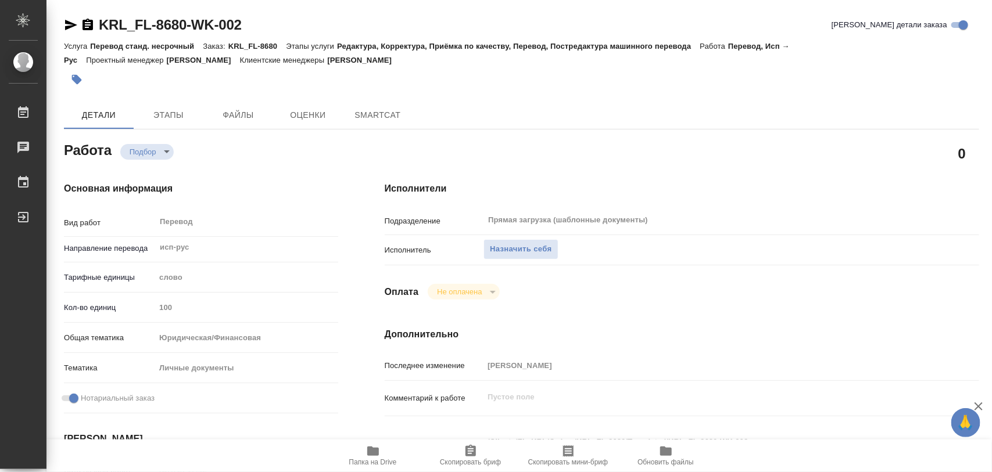
type textarea "x"
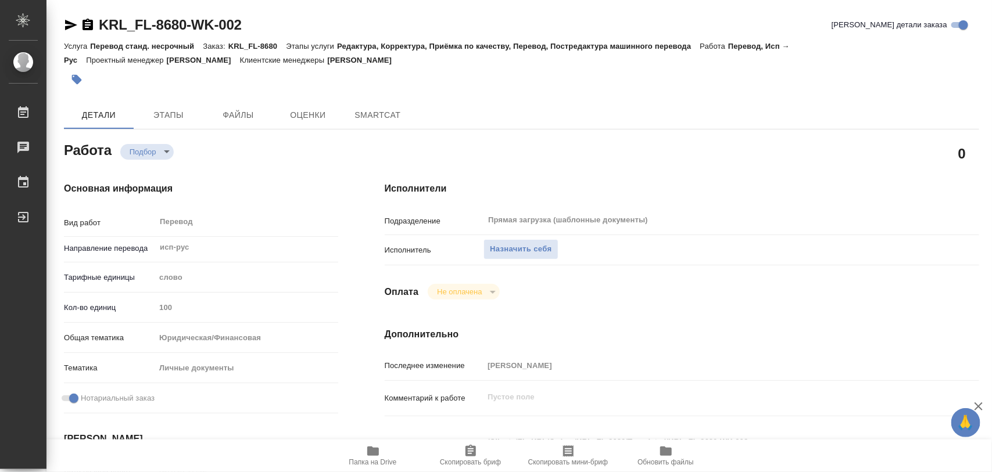
type textarea "x"
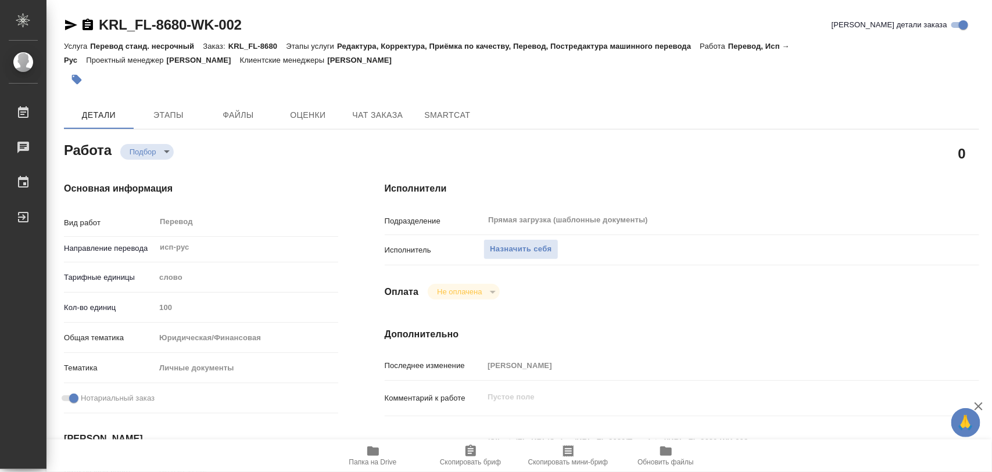
scroll to position [145, 0]
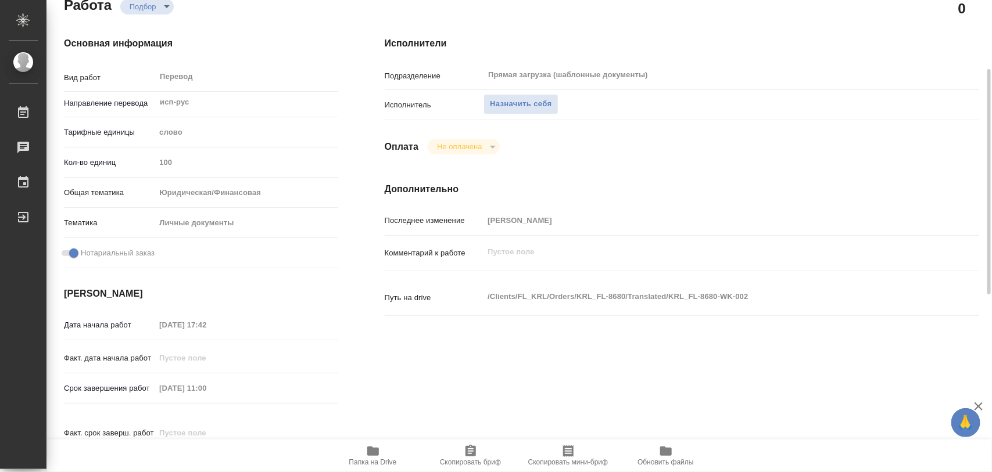
type textarea "x"
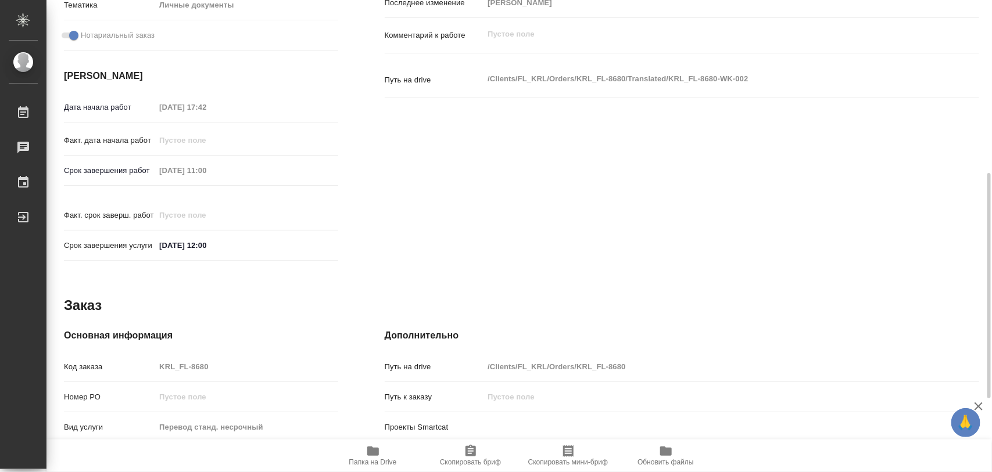
type textarea "x"
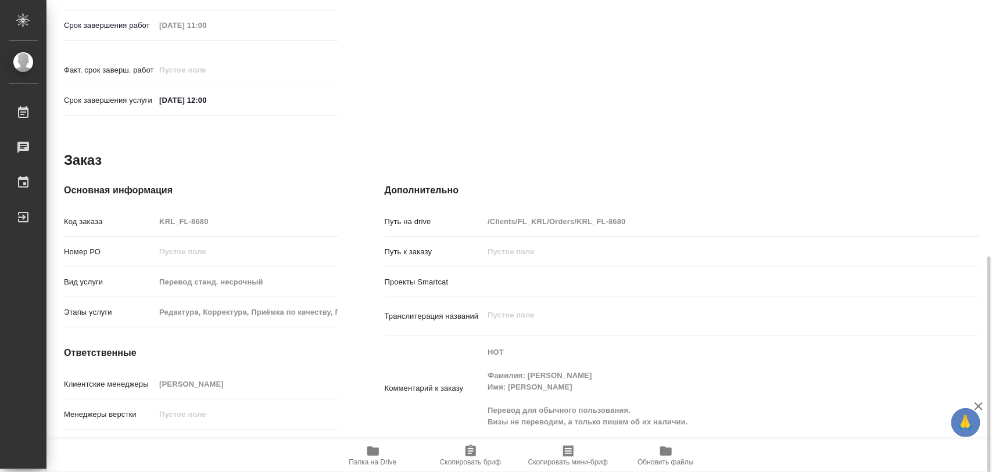
scroll to position [518, 0]
